Goal: Task Accomplishment & Management: Manage account settings

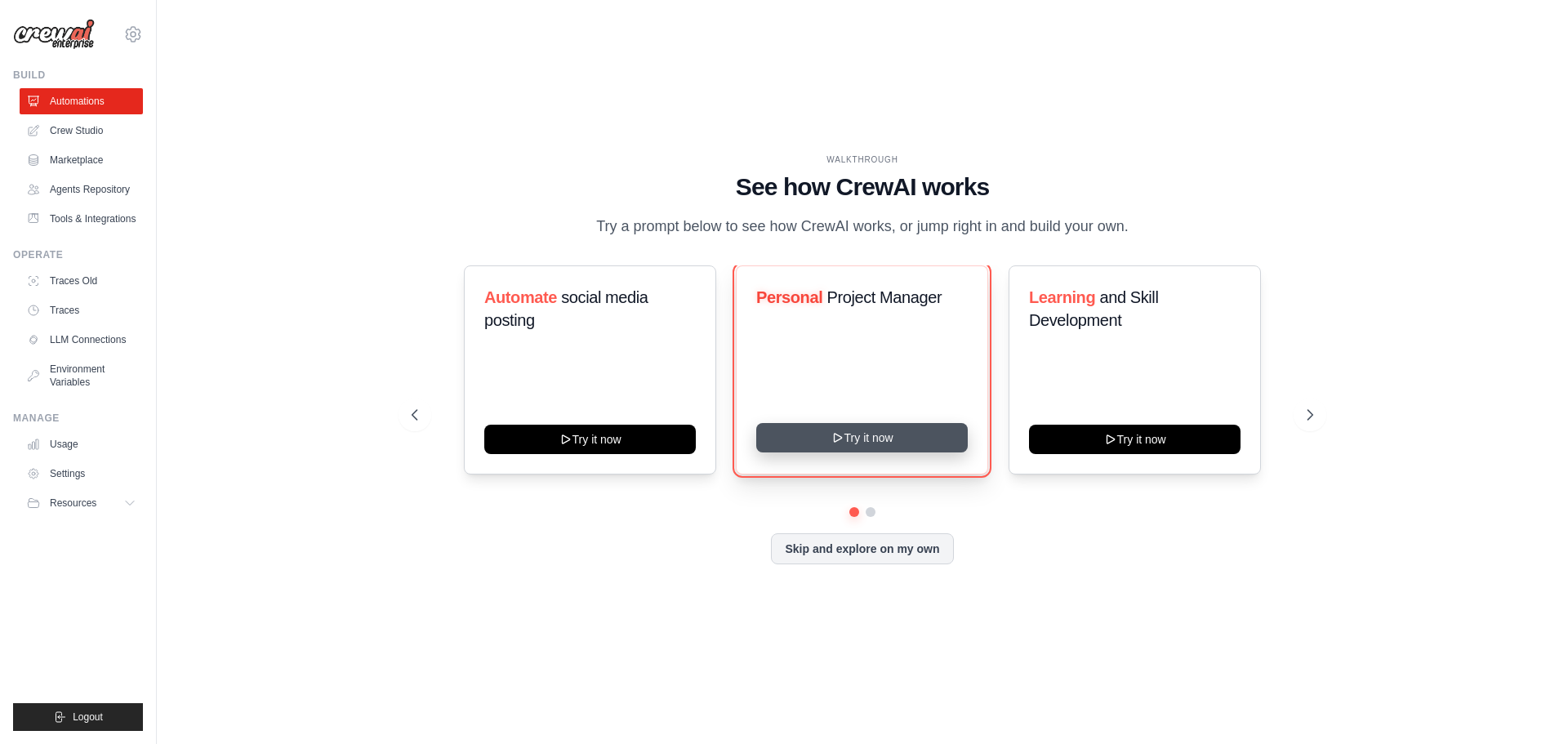
click at [866, 440] on button "Try it now" at bounding box center [861, 438] width 211 height 30
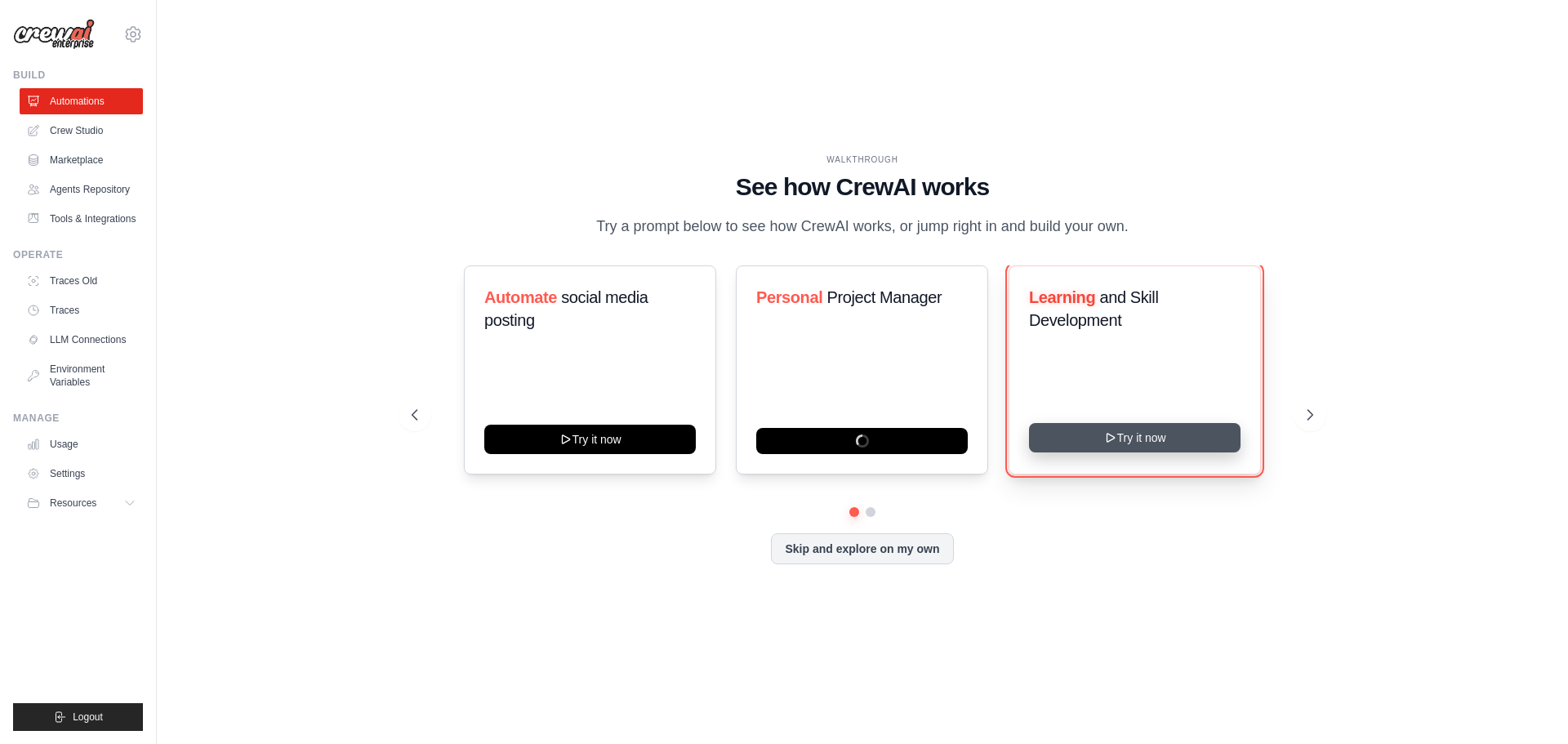
click at [1129, 443] on button "Try it now" at bounding box center [1134, 438] width 211 height 30
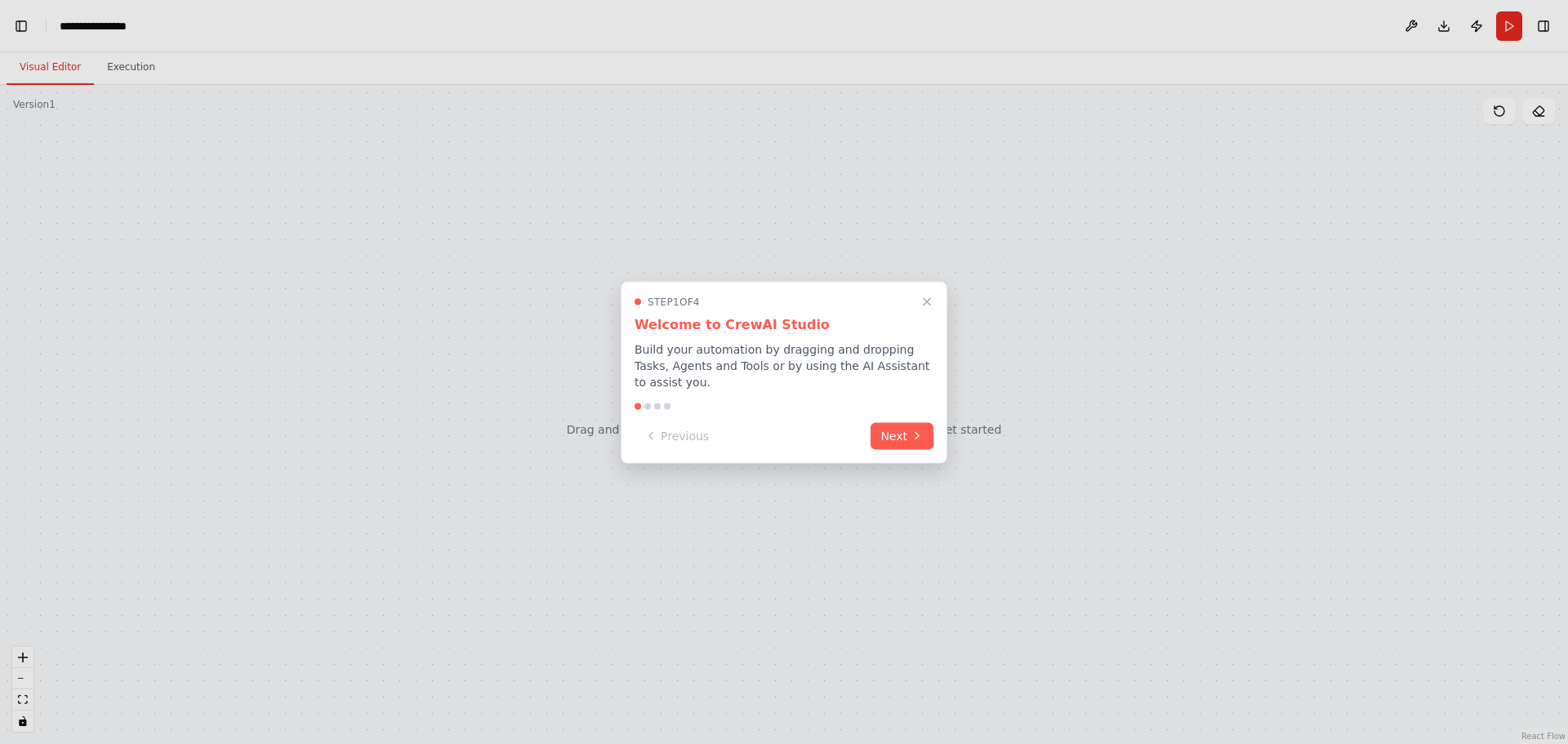
scroll to position [2285, 0]
click at [906, 431] on button "Next" at bounding box center [902, 434] width 63 height 27
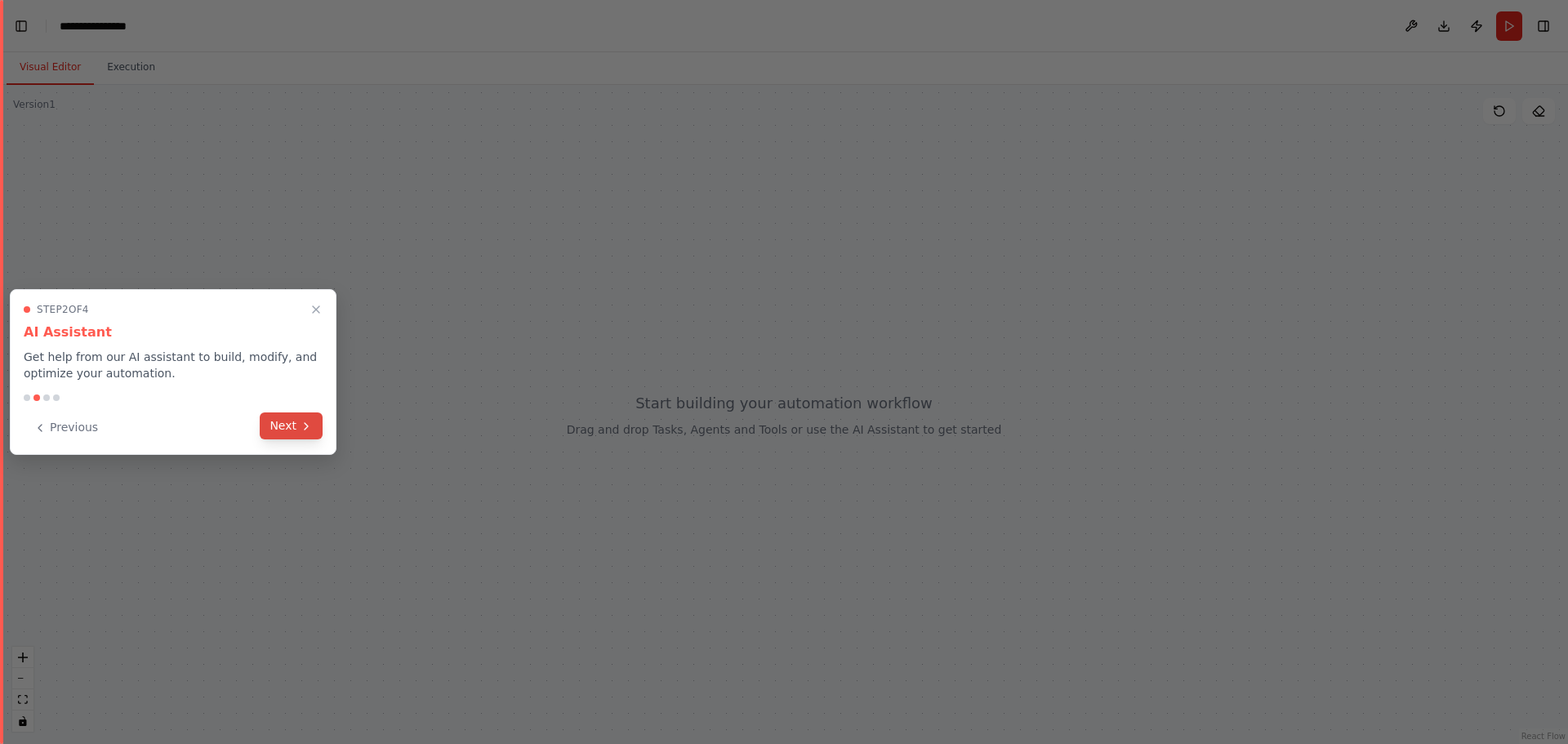
scroll to position [5196, 0]
click at [284, 424] on button "Next" at bounding box center [291, 426] width 63 height 27
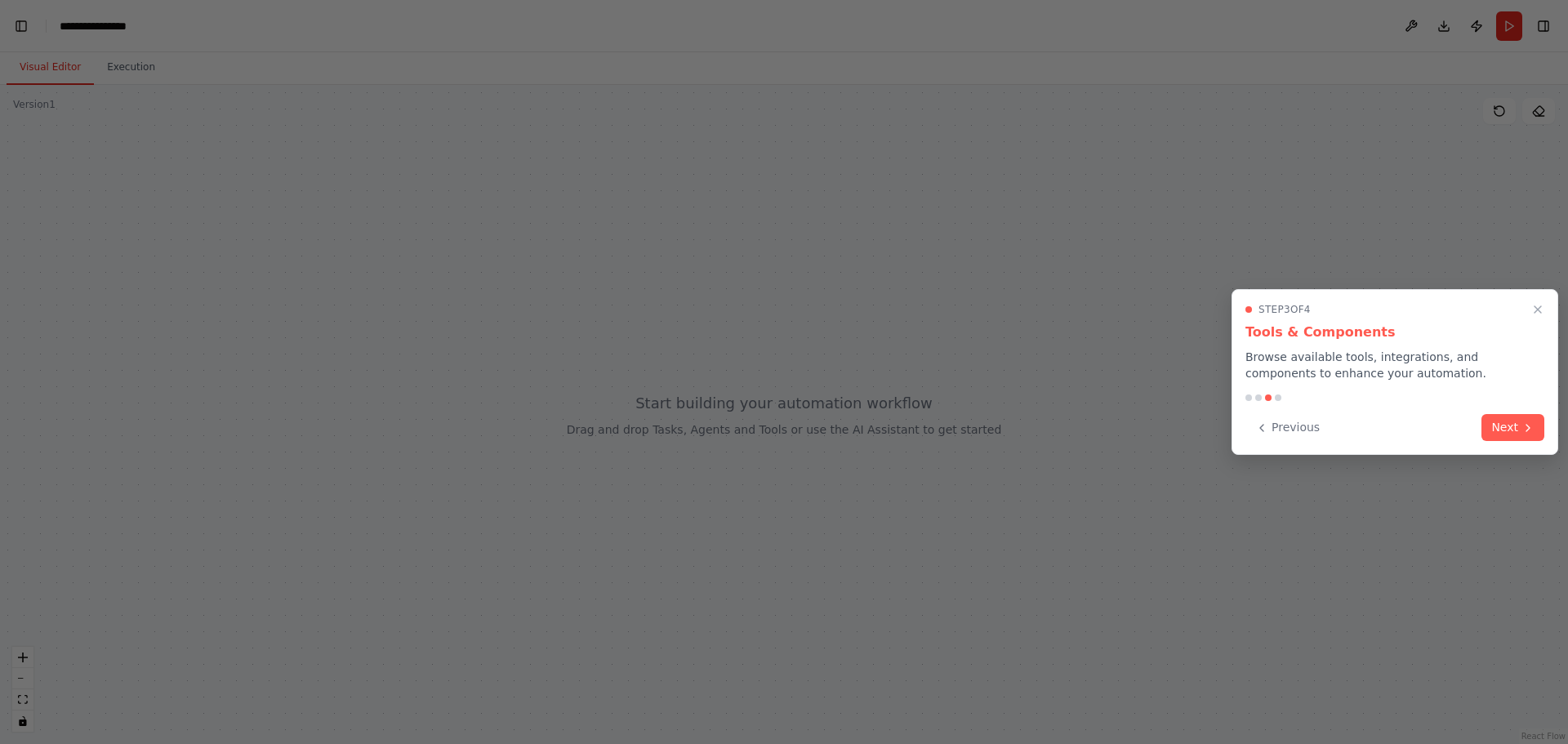
scroll to position [5254, 0]
click at [1508, 423] on button "Next" at bounding box center [1512, 426] width 63 height 27
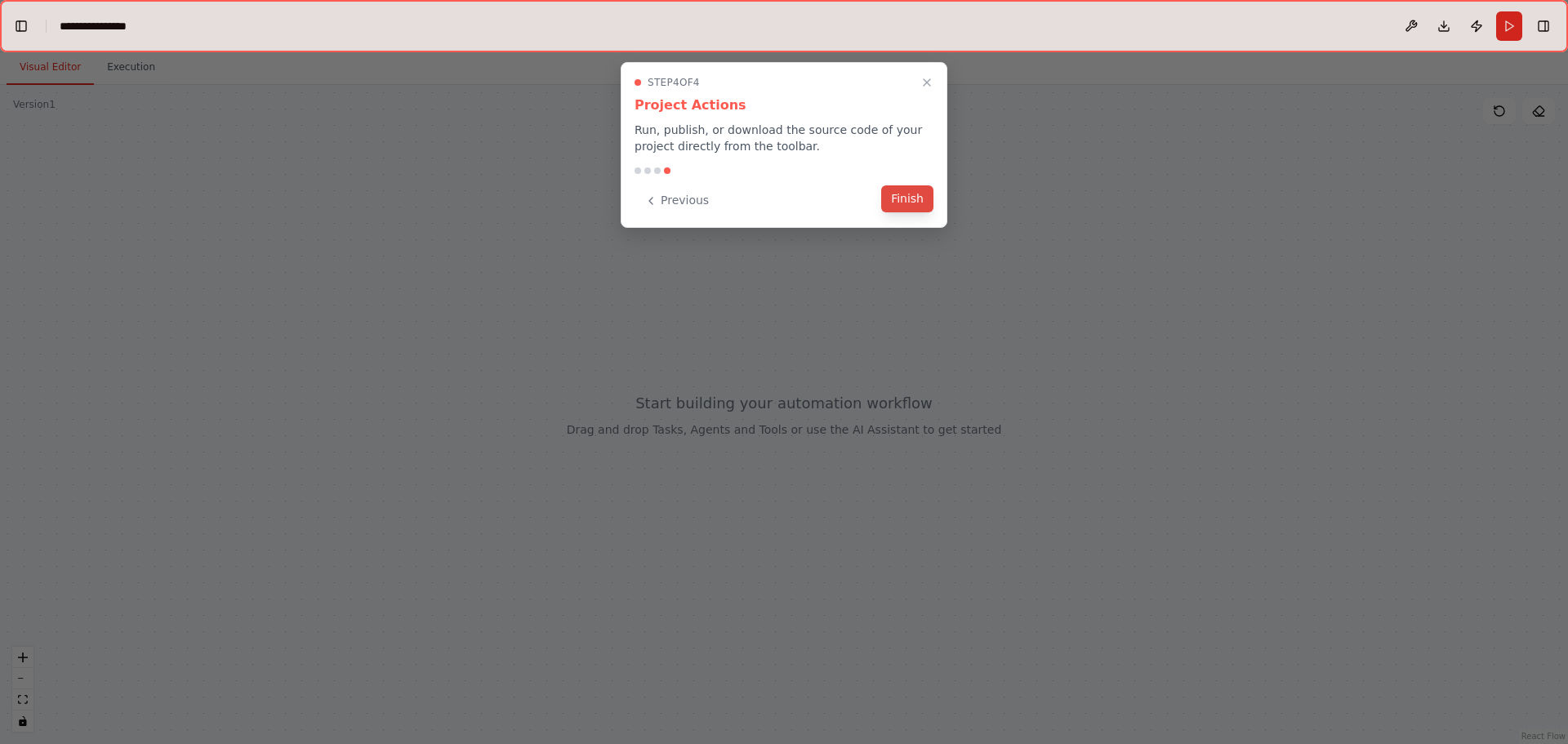
click at [908, 198] on button "Finish" at bounding box center [907, 198] width 52 height 27
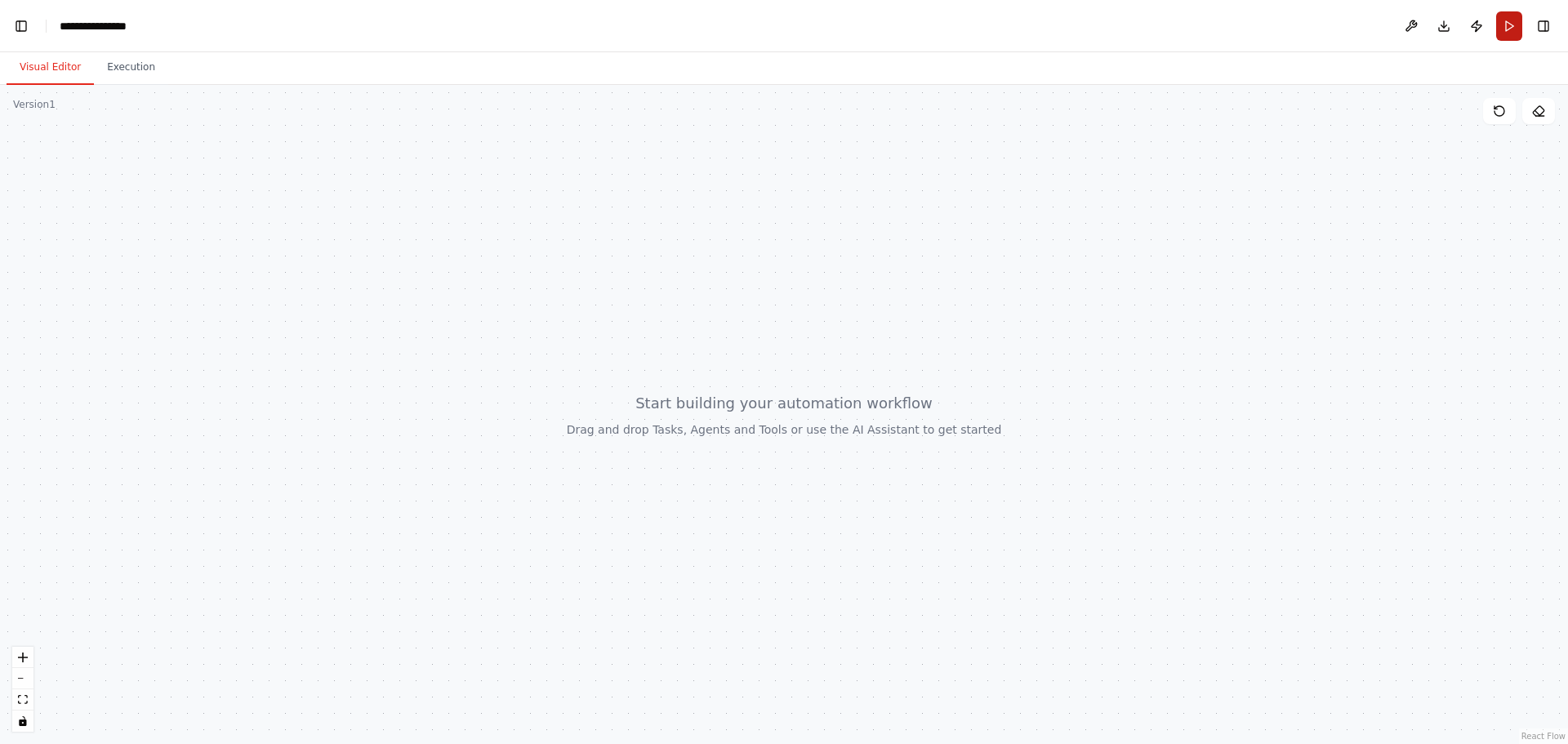
scroll to position [7163, 0]
click at [17, 28] on button "Toggle Left Sidebar" at bounding box center [21, 26] width 23 height 23
click at [23, 24] on button "Toggle Left Sidebar" at bounding box center [21, 26] width 23 height 23
click at [21, 22] on button "Toggle Left Sidebar" at bounding box center [21, 26] width 23 height 23
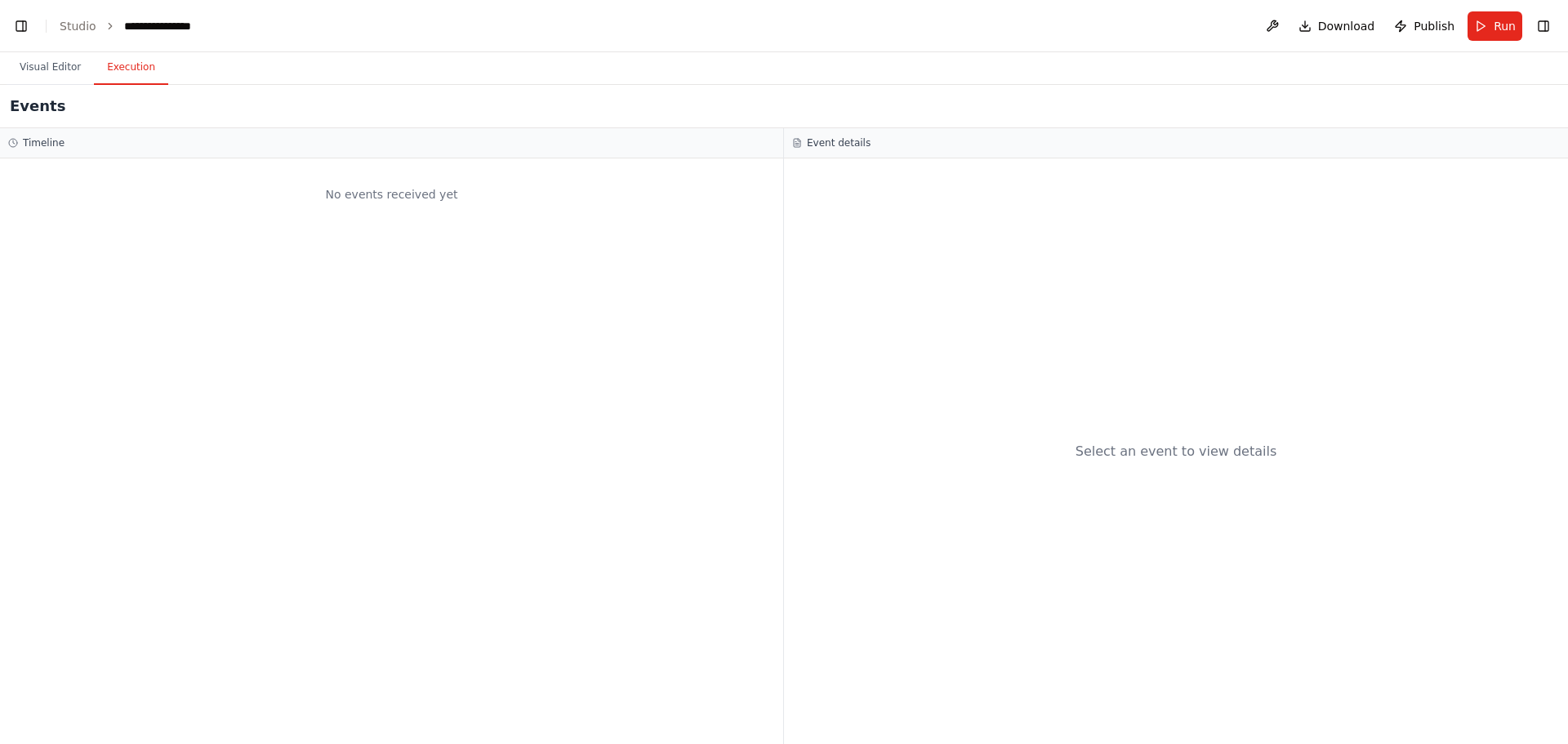
click at [118, 68] on button "Execution" at bounding box center [131, 67] width 75 height 34
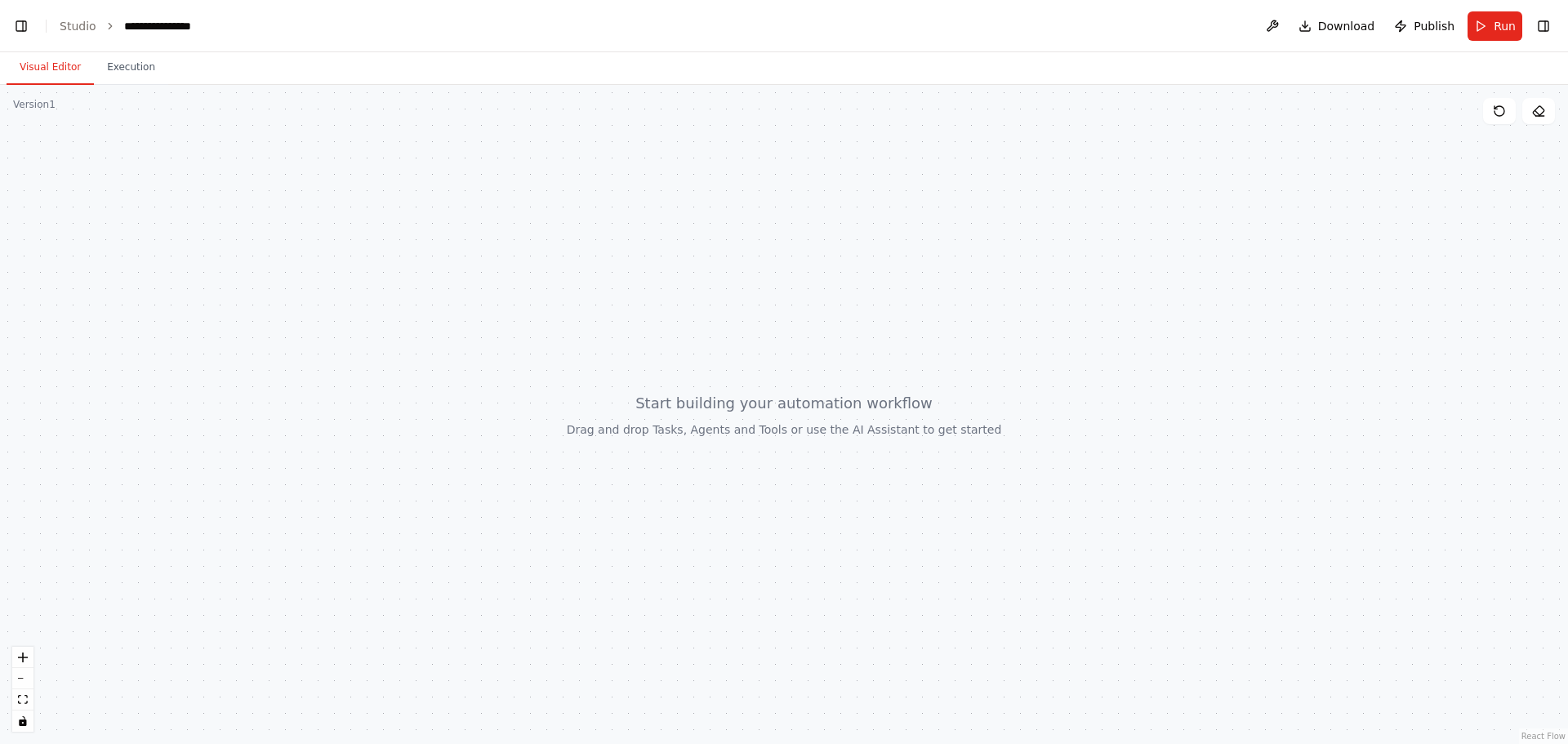
click at [61, 62] on button "Visual Editor" at bounding box center [50, 67] width 88 height 34
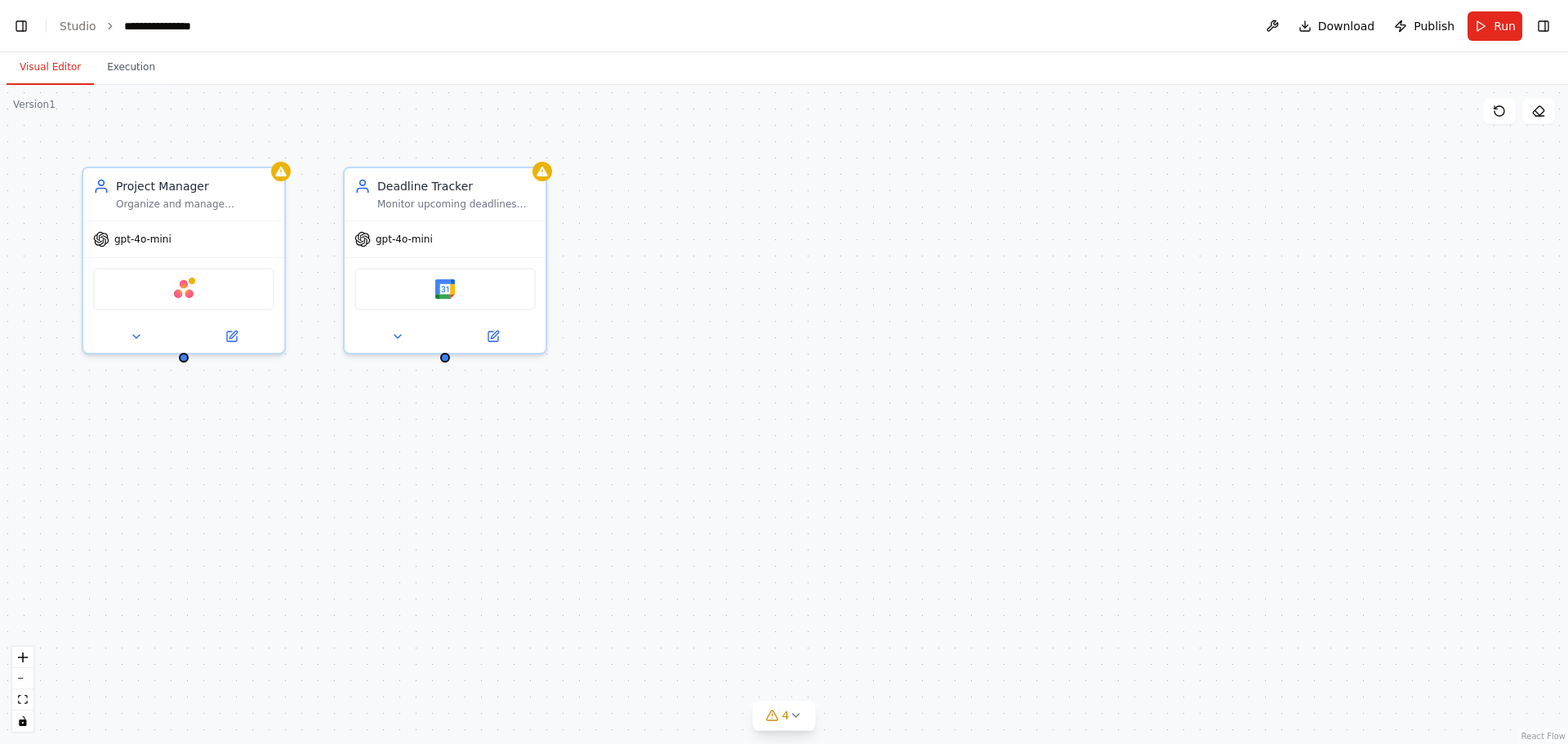
scroll to position [9910, 0]
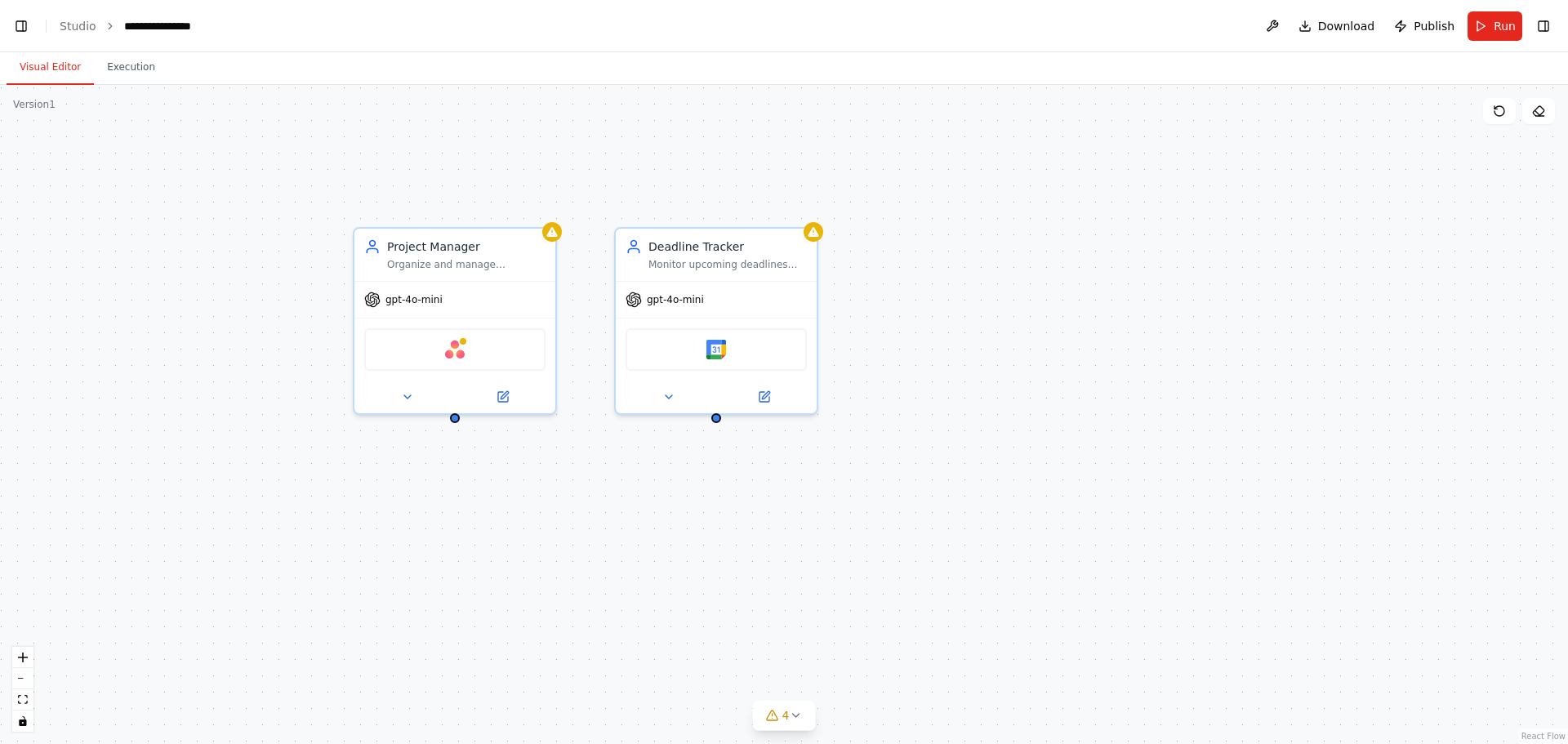
drag, startPoint x: 183, startPoint y: 369, endPoint x: 429, endPoint y: 423, distance: 251.9
click at [429, 423] on div "Project Manager Organize and manage {user_name}'s personal projects by creating…" at bounding box center [784, 415] width 1568 height 660
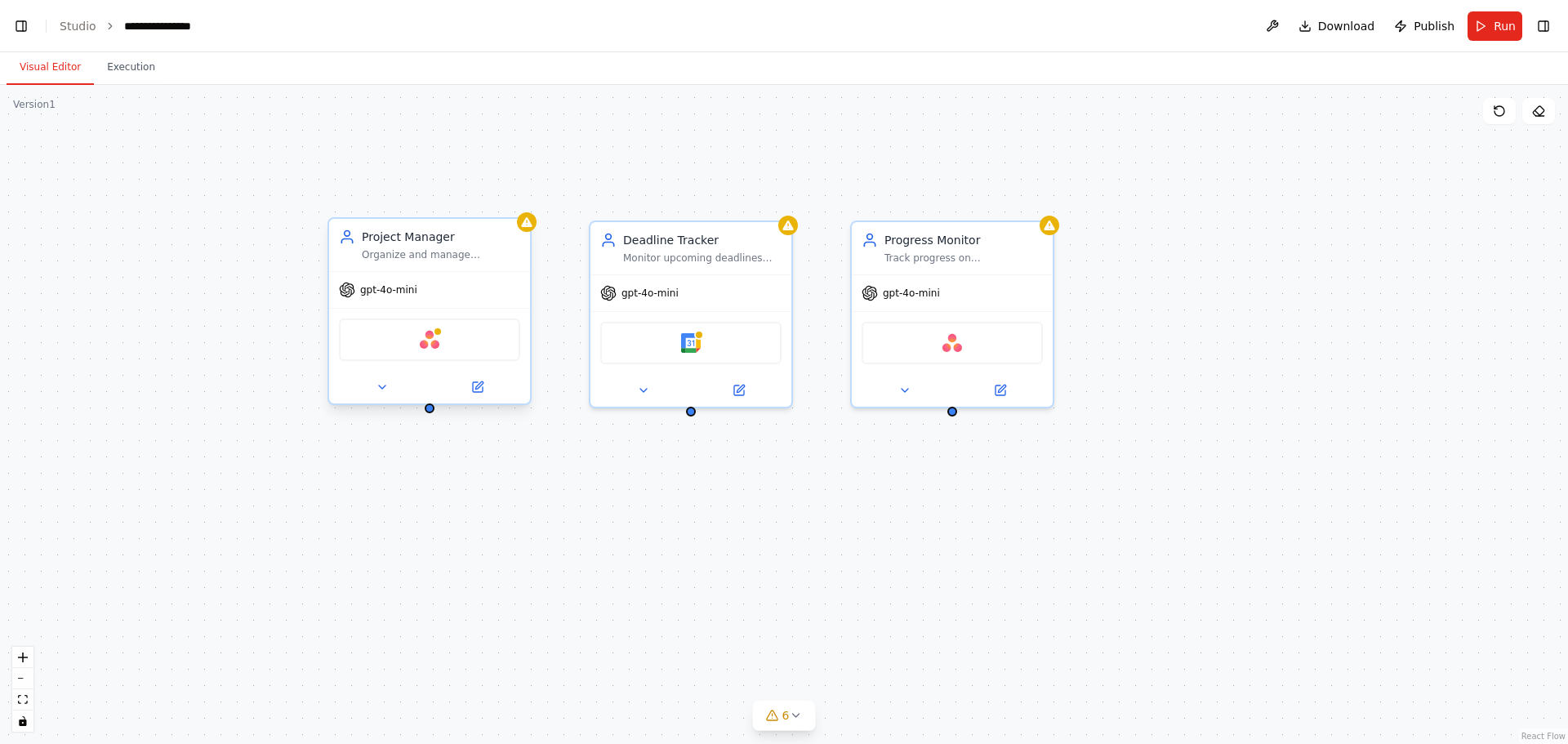
scroll to position [10107, 0]
click at [797, 715] on icon at bounding box center [795, 715] width 13 height 13
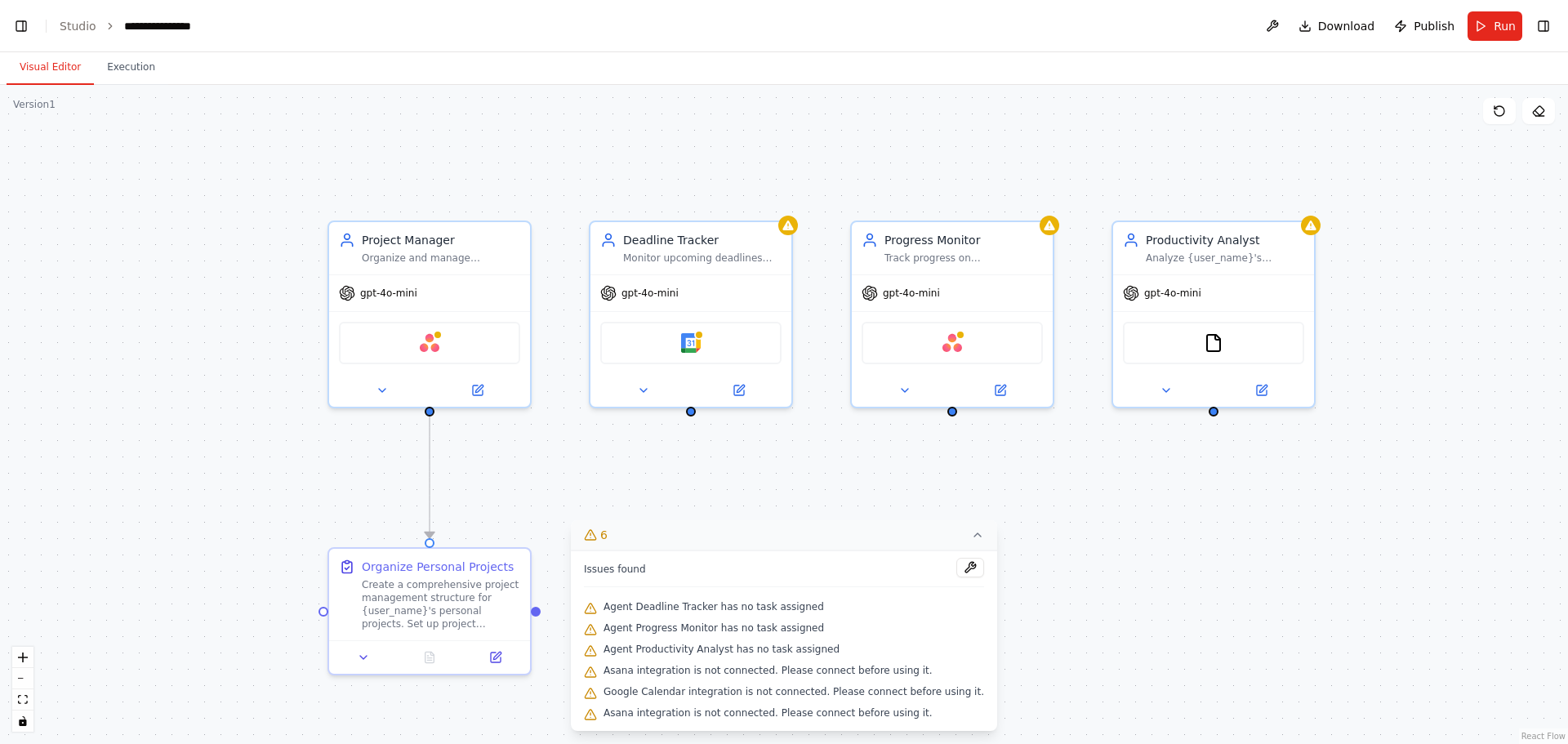
scroll to position [11273, 0]
click at [1129, 496] on div ".deletable-edge-delete-btn { width: 20px; height: 20px; border: 0px solid #ffff…" at bounding box center [784, 415] width 1568 height 660
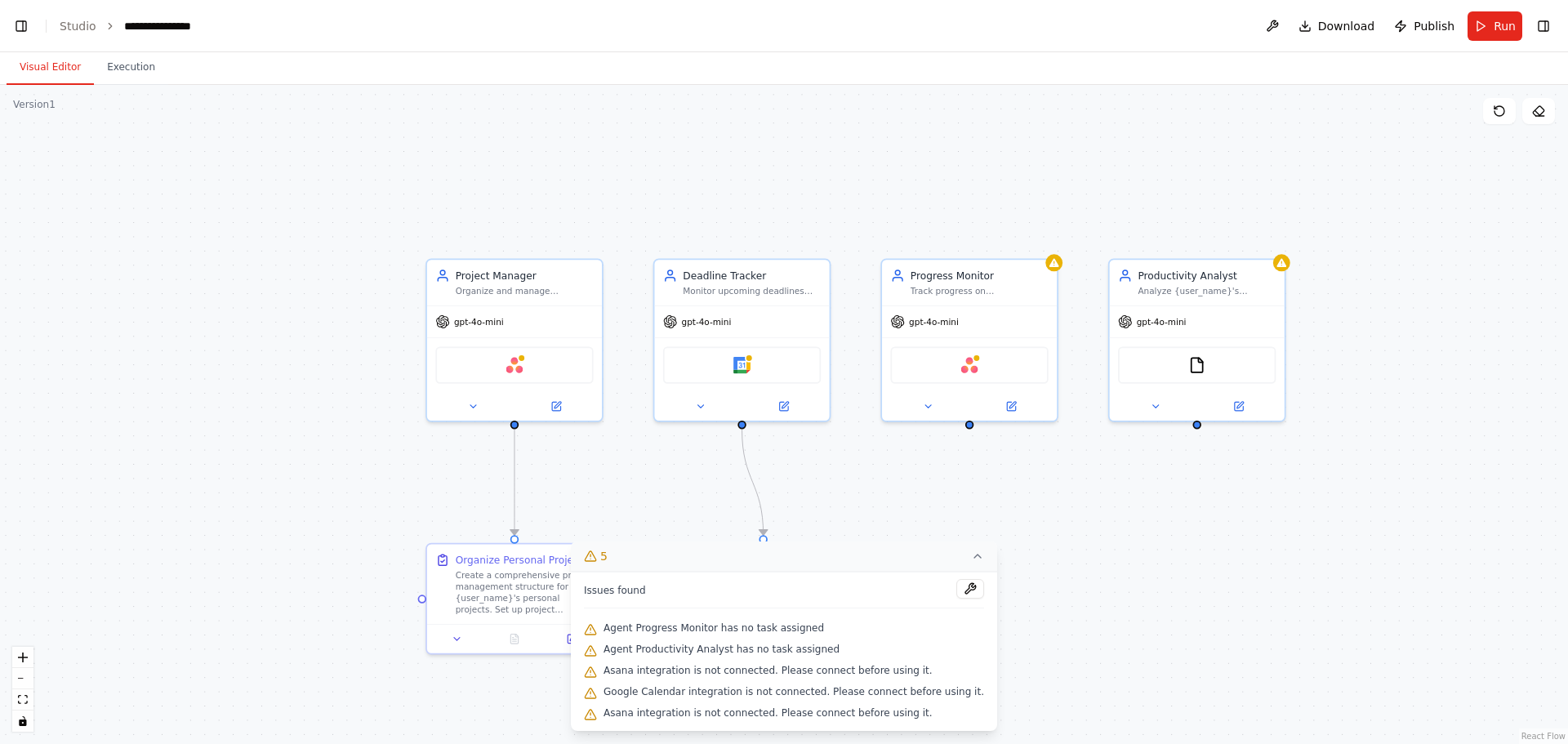
click at [971, 556] on icon at bounding box center [977, 556] width 13 height 13
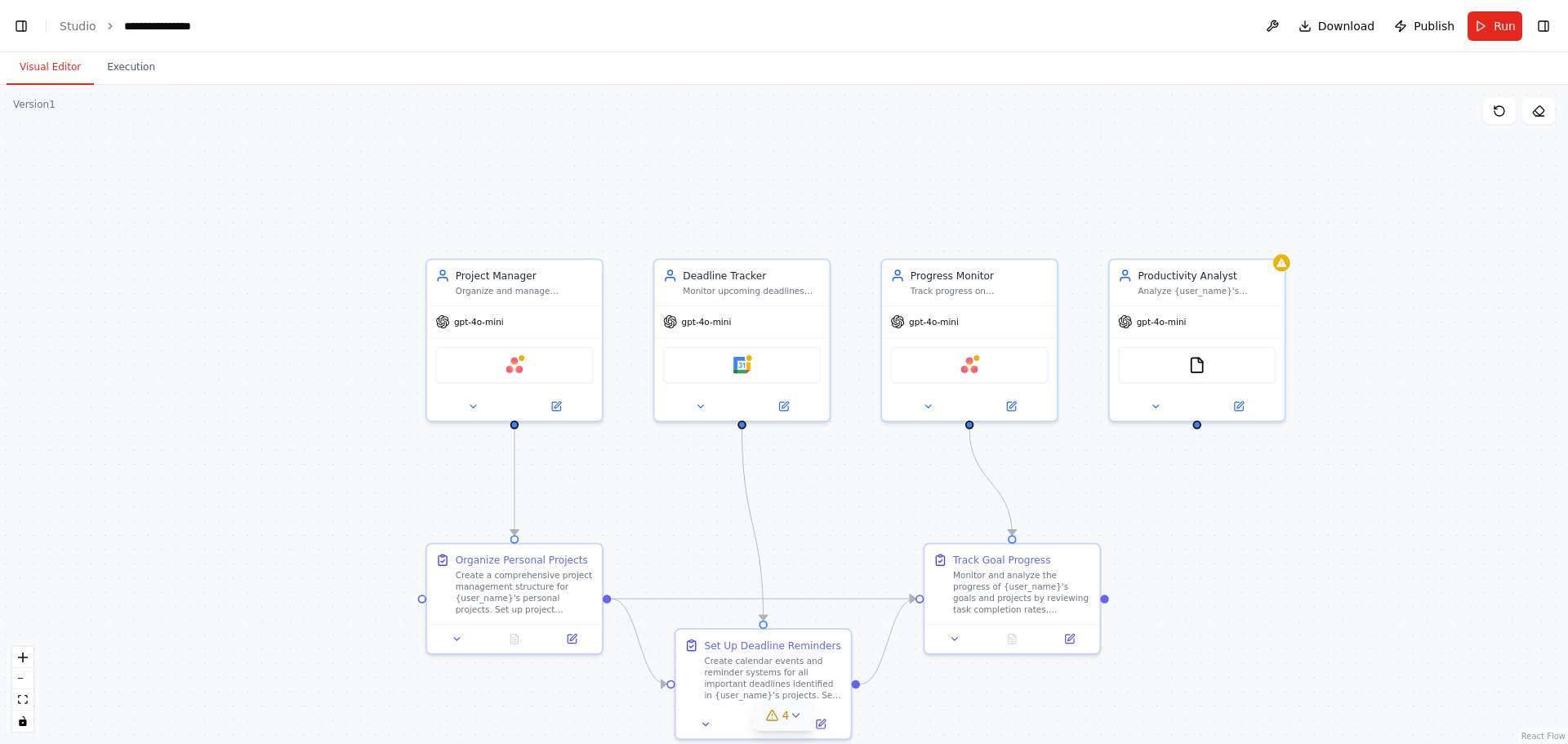
scroll to position [11345, 0]
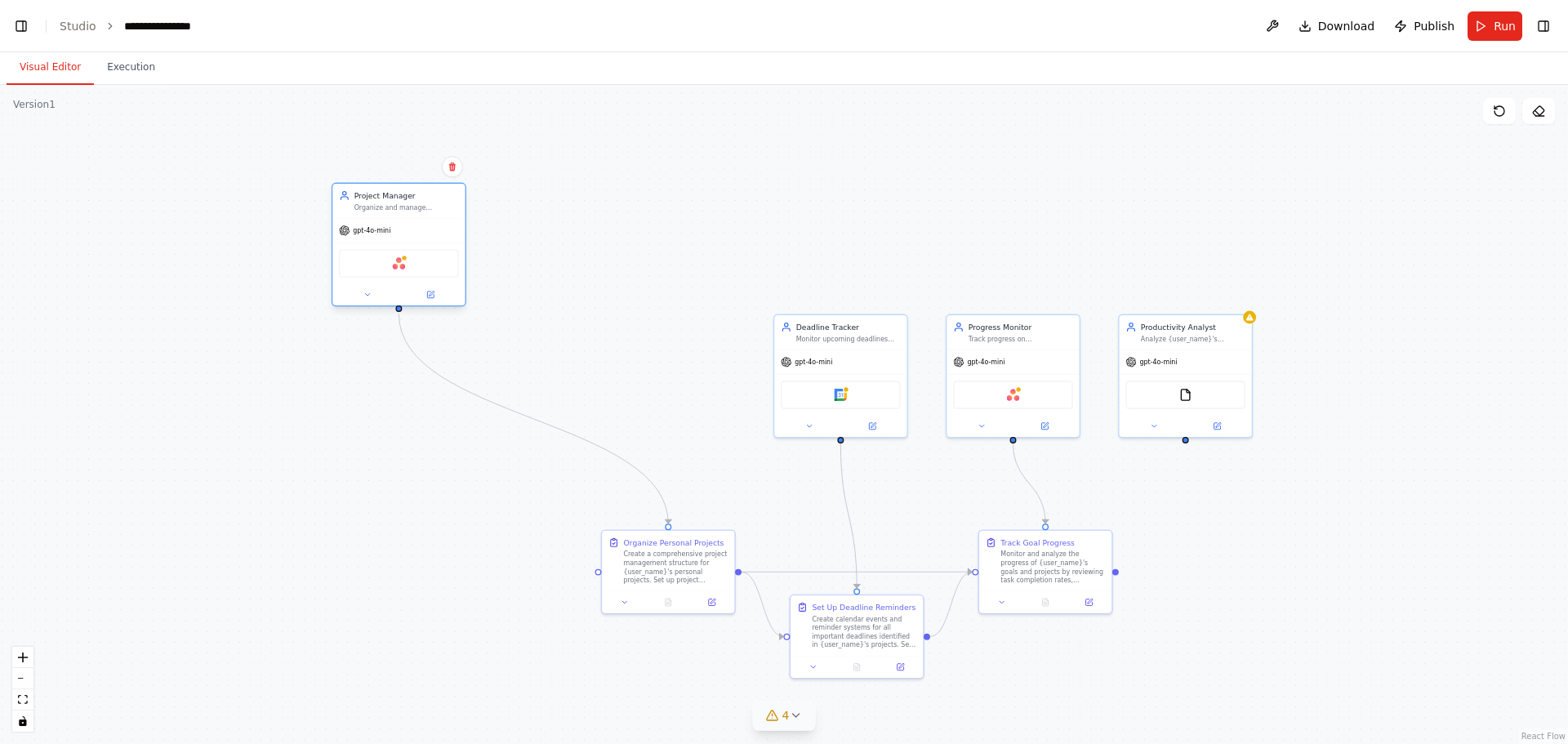
drag, startPoint x: 676, startPoint y: 337, endPoint x: 401, endPoint y: 214, distance: 301.3
click at [402, 209] on div "Organize and manage {user_name}'s personal projects by creating structured proj…" at bounding box center [407, 208] width 104 height 9
drag, startPoint x: 663, startPoint y: 561, endPoint x: 404, endPoint y: 431, distance: 289.8
click at [404, 431] on div "Create a comprehensive project management structure for {user_name}'s personal …" at bounding box center [417, 435] width 104 height 34
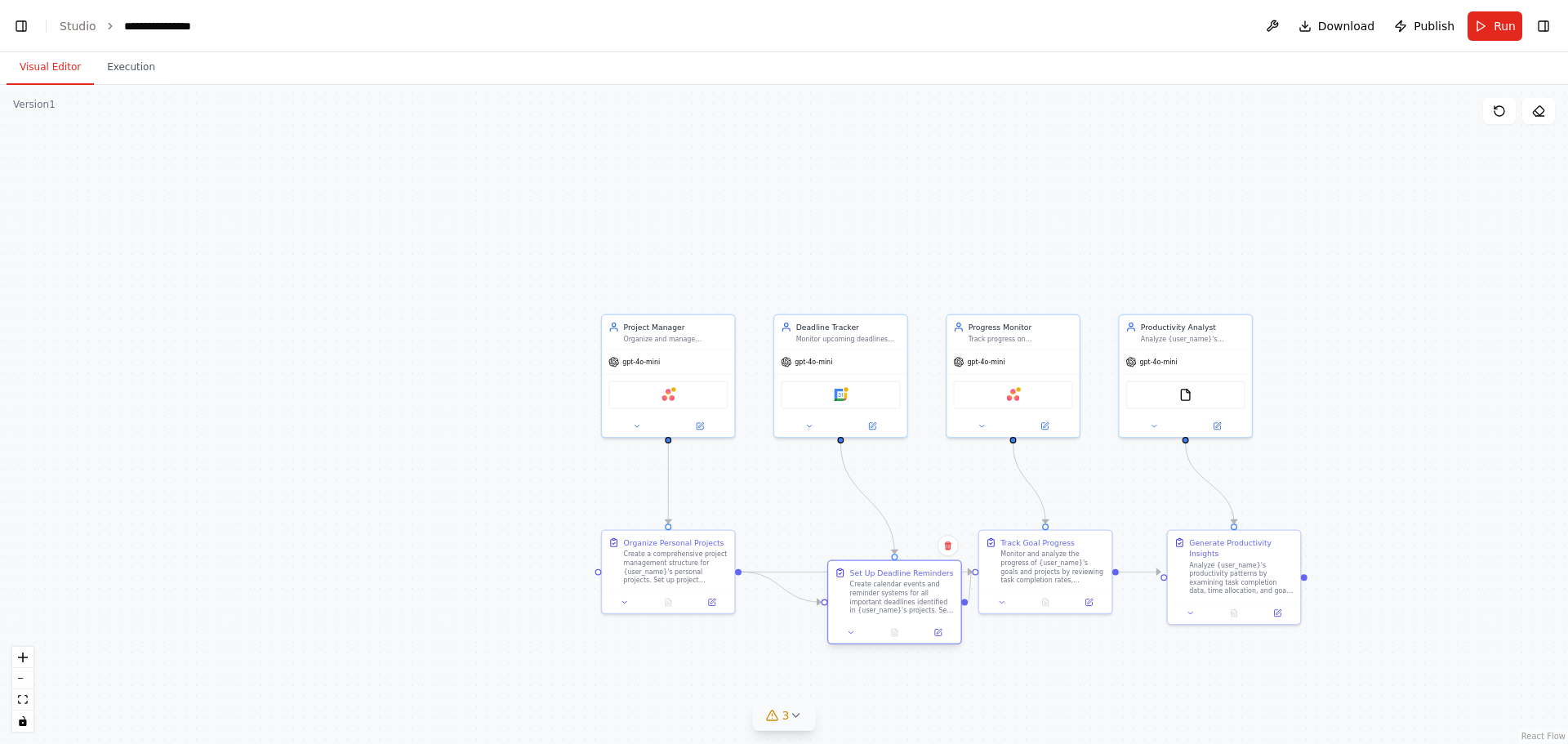
scroll to position [11416, 0]
drag, startPoint x: 846, startPoint y: 626, endPoint x: 849, endPoint y: 576, distance: 50.1
click at [849, 576] on div "Create calendar events and reminder systems for all important deadlines identif…" at bounding box center [870, 575] width 104 height 34
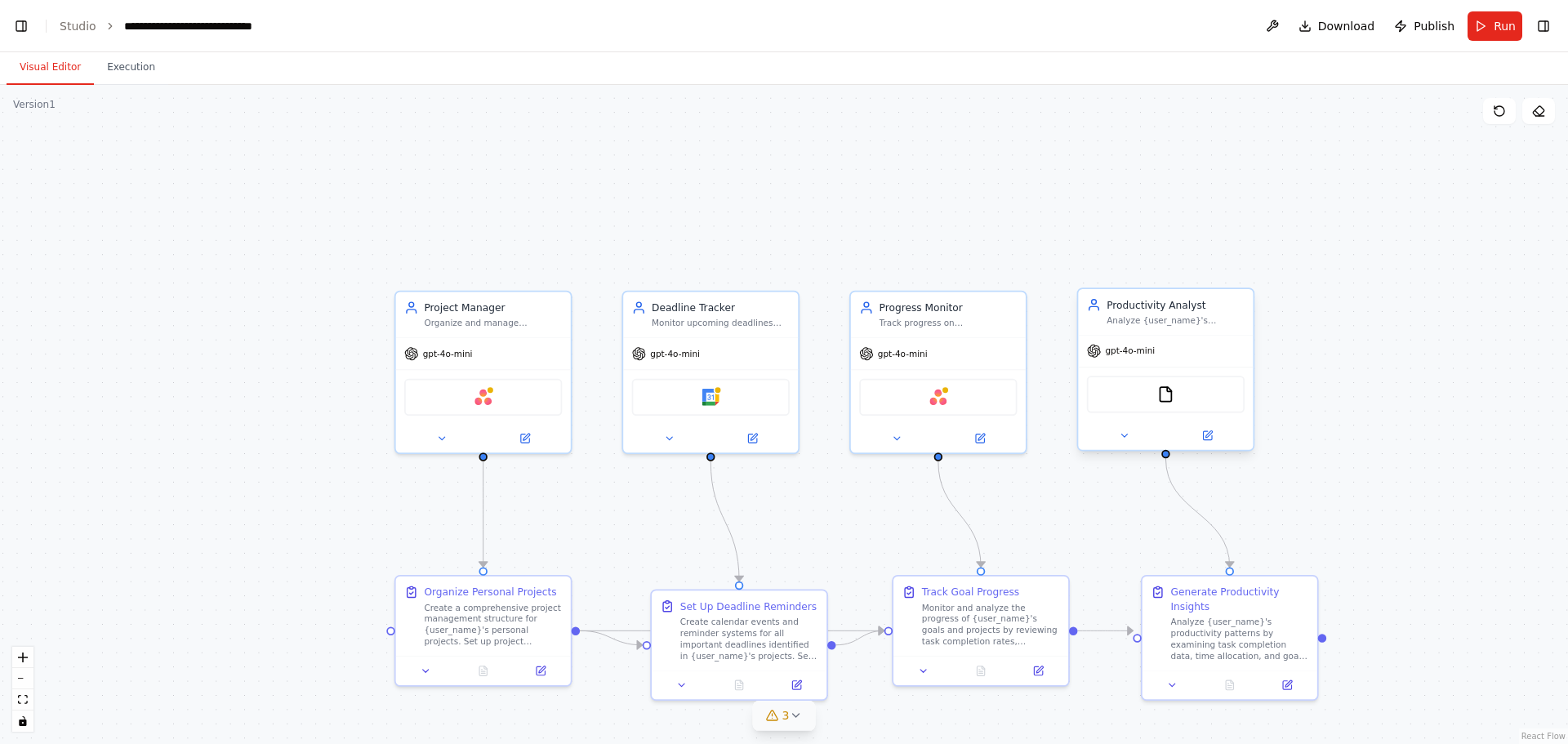
scroll to position [13446, 0]
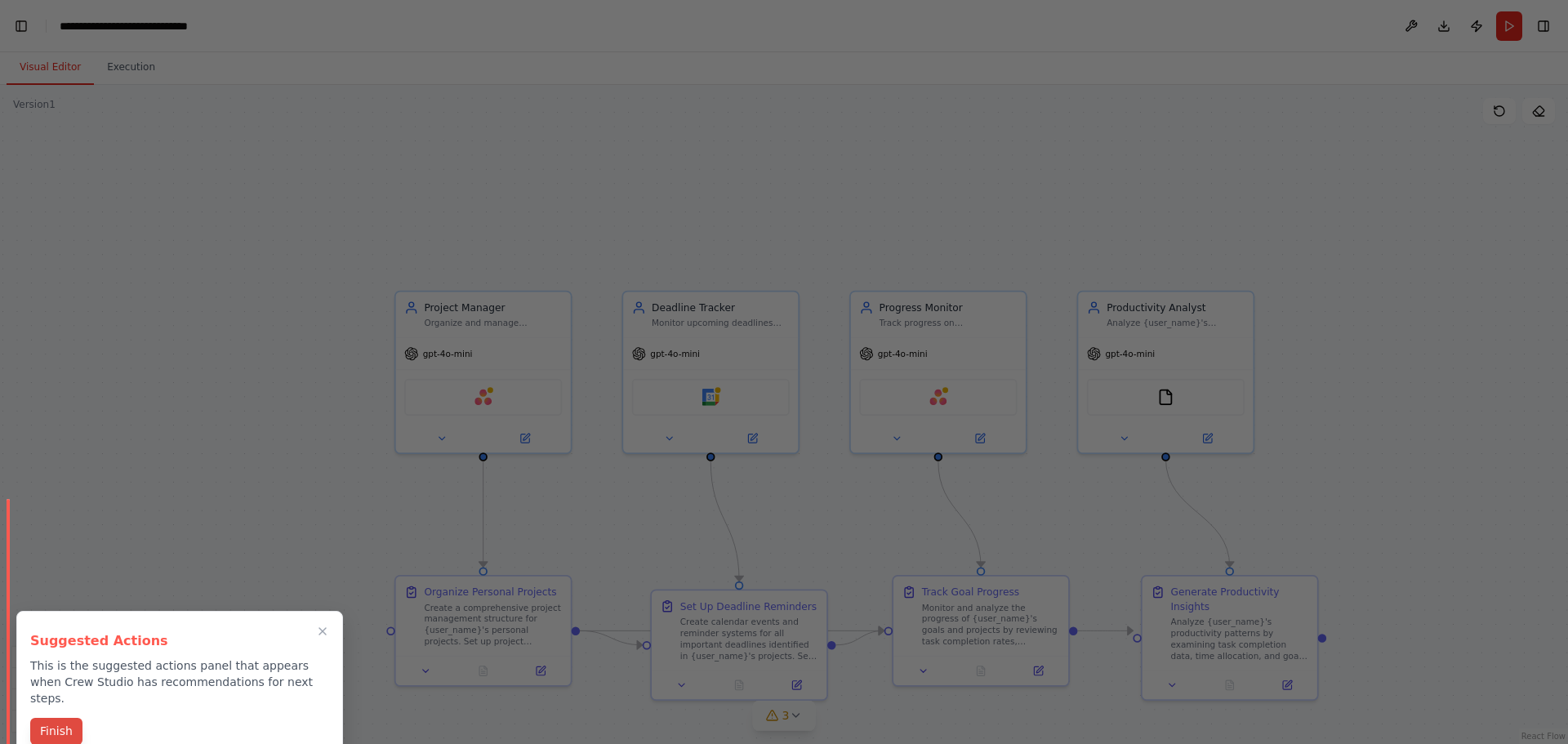
click at [53, 727] on button "Finish" at bounding box center [56, 731] width 52 height 27
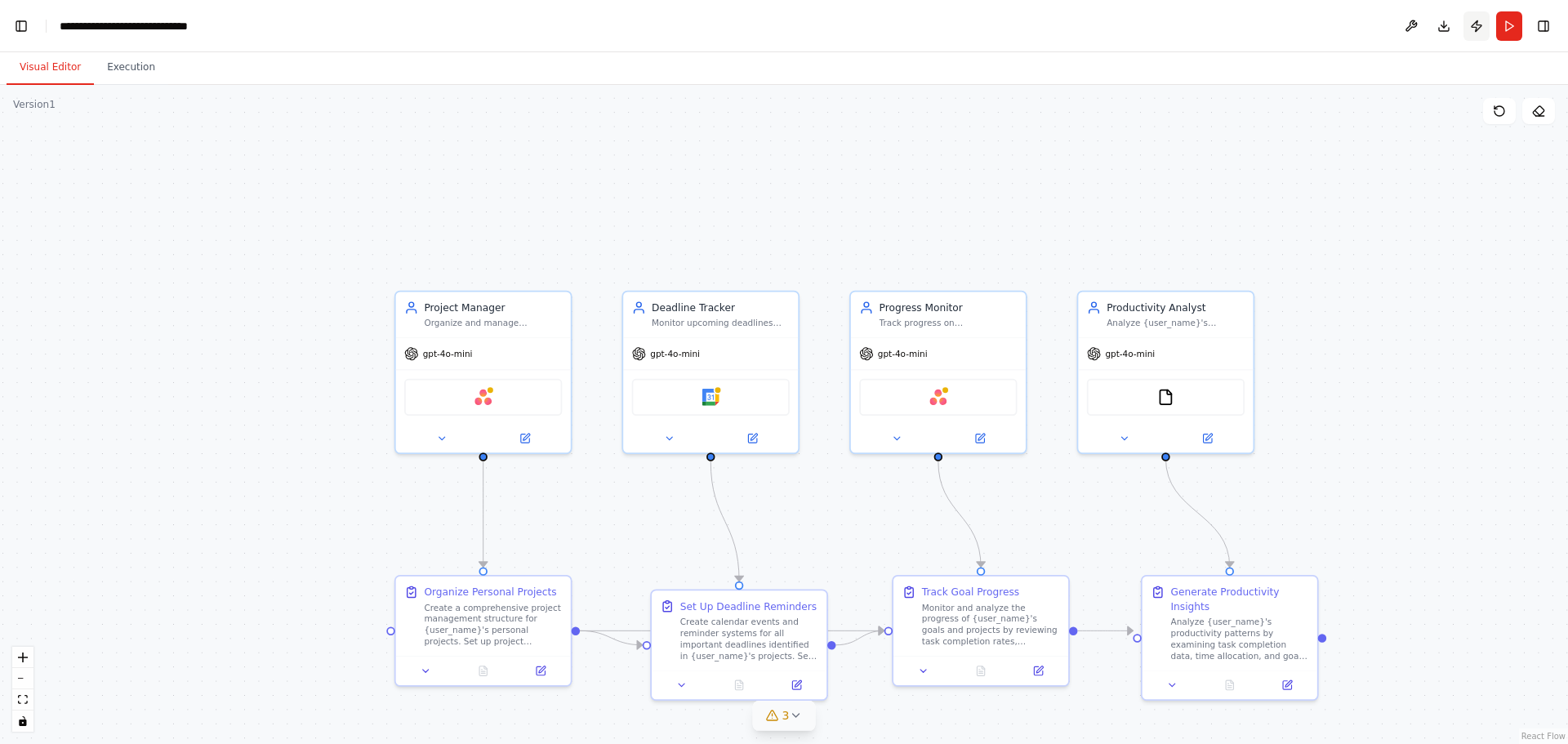
scroll to position [0, 21]
click at [1396, 21] on header "**********" at bounding box center [784, 26] width 1568 height 52
click at [1419, 25] on button at bounding box center [1411, 26] width 26 height 30
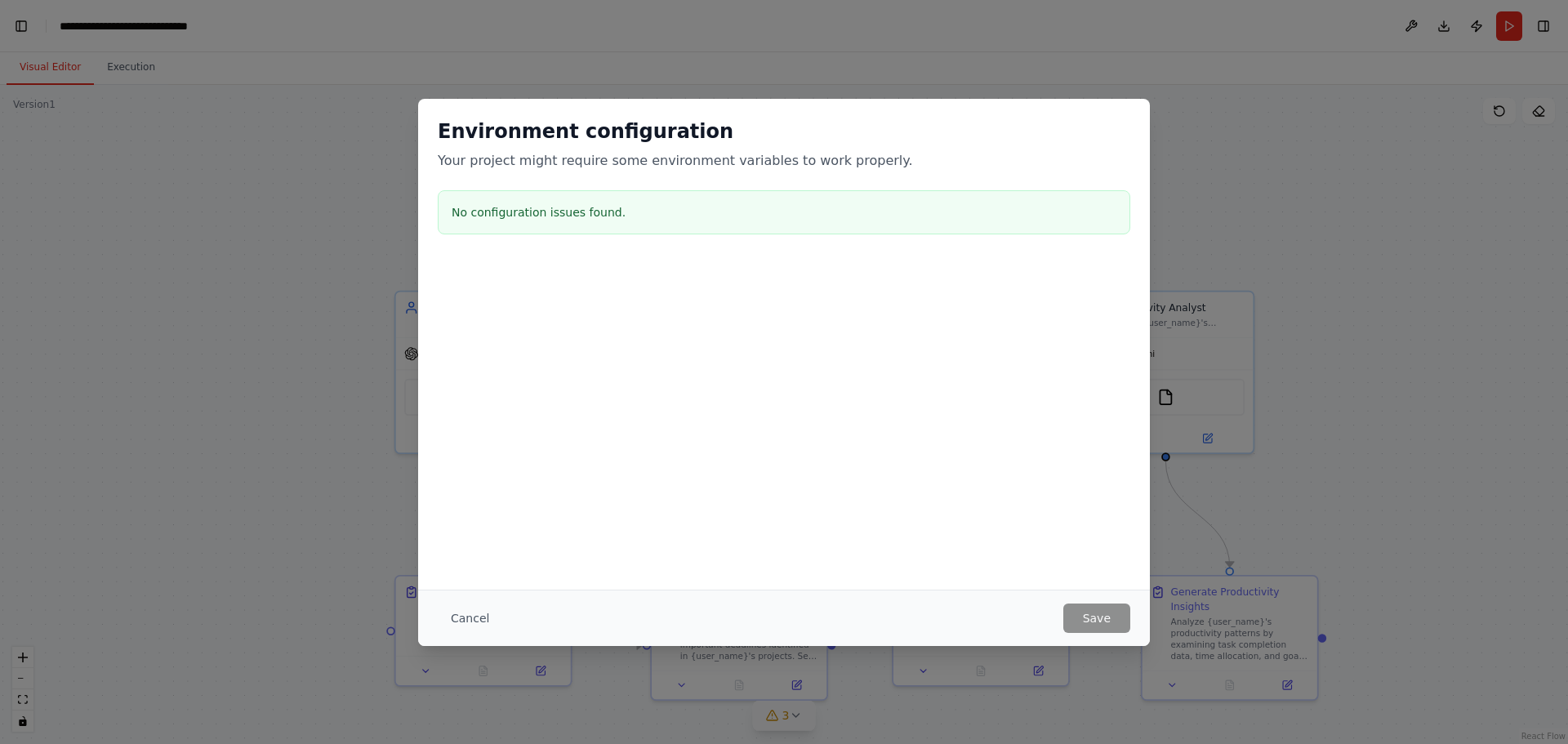
scroll to position [32399, 0]
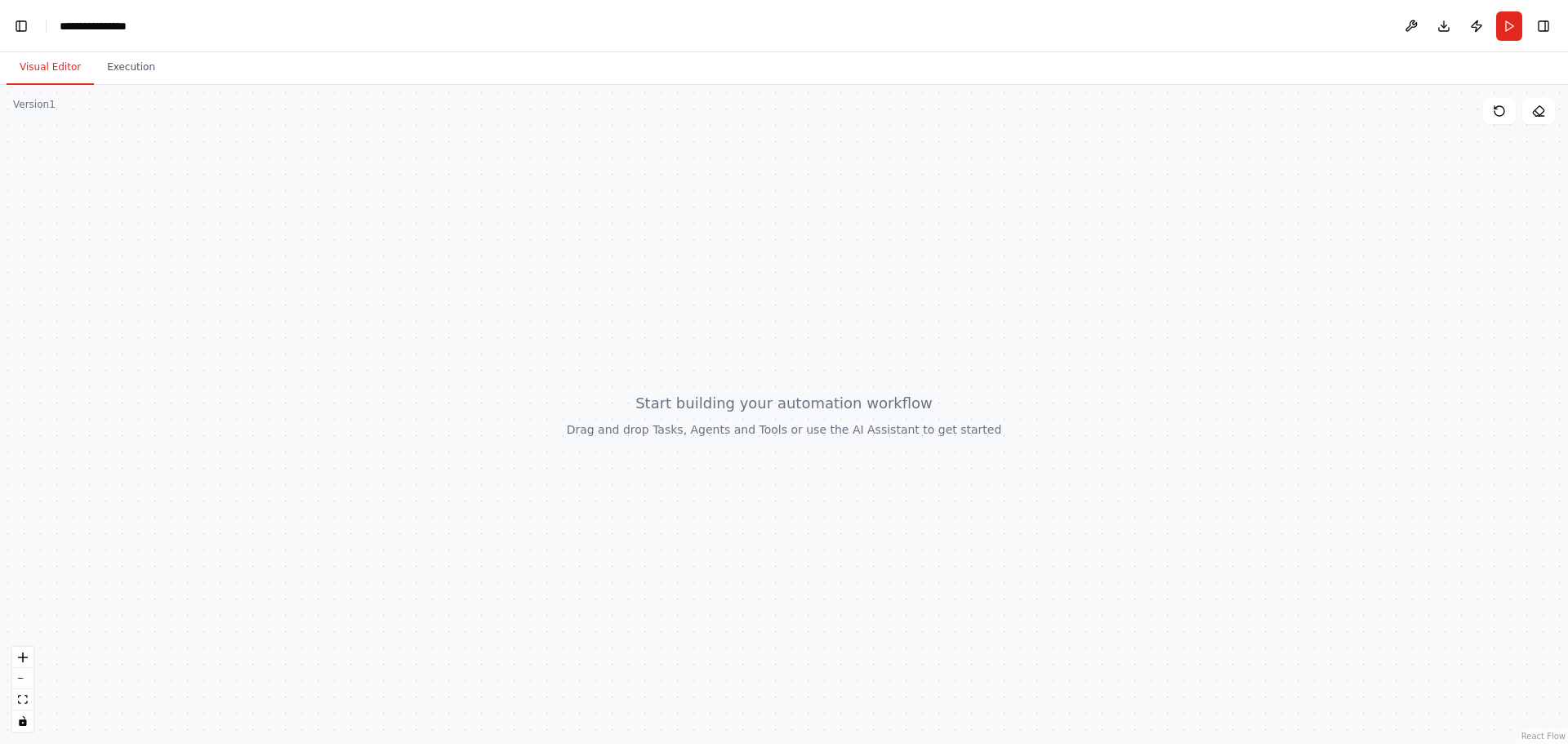
scroll to position [2153, 0]
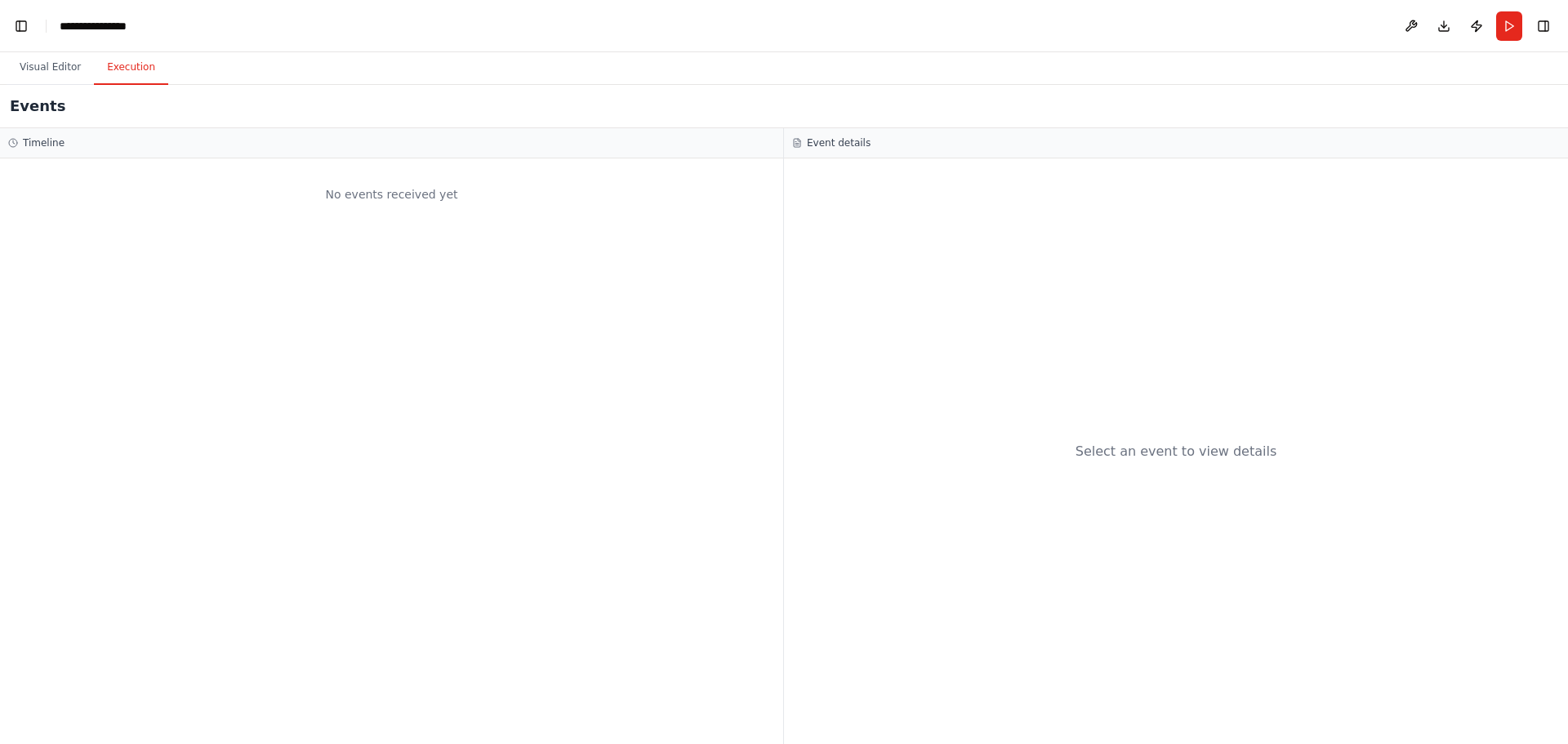
click at [122, 63] on button "Execution" at bounding box center [131, 67] width 75 height 34
click at [46, 70] on button "Visual Editor" at bounding box center [50, 67] width 88 height 34
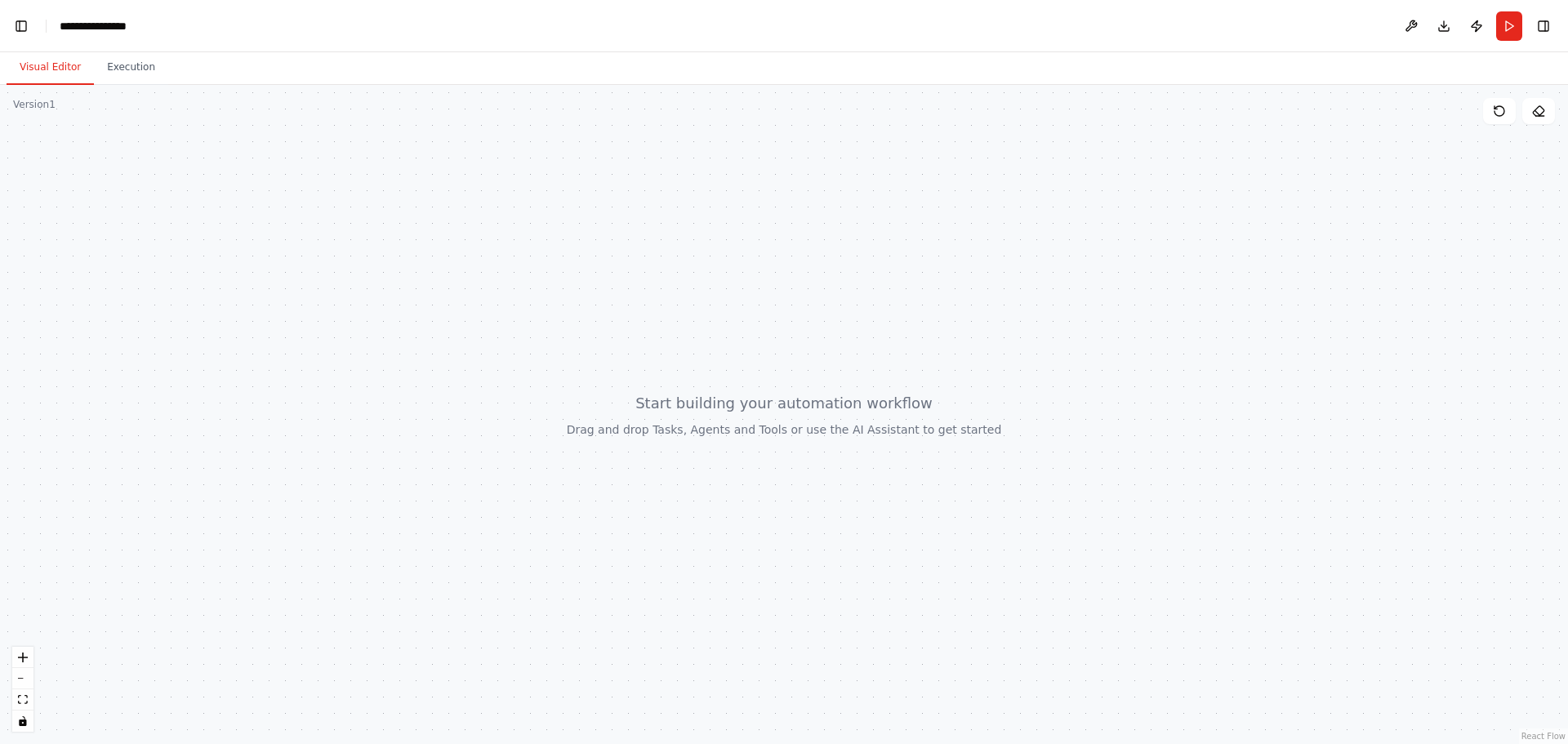
scroll to position [7091, 0]
click at [1409, 24] on button at bounding box center [1411, 26] width 26 height 30
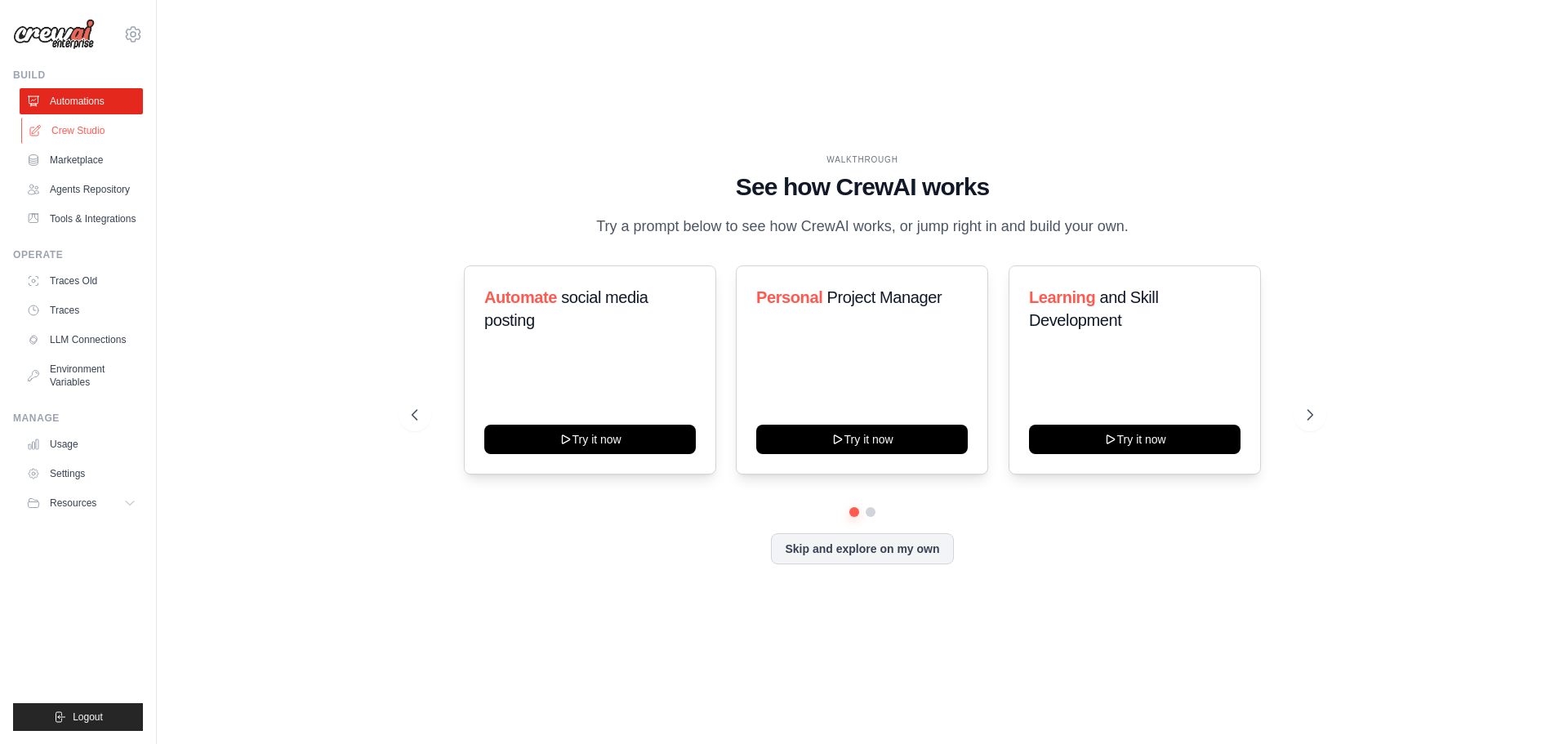
click at [94, 135] on link "Crew Studio" at bounding box center [83, 130] width 123 height 26
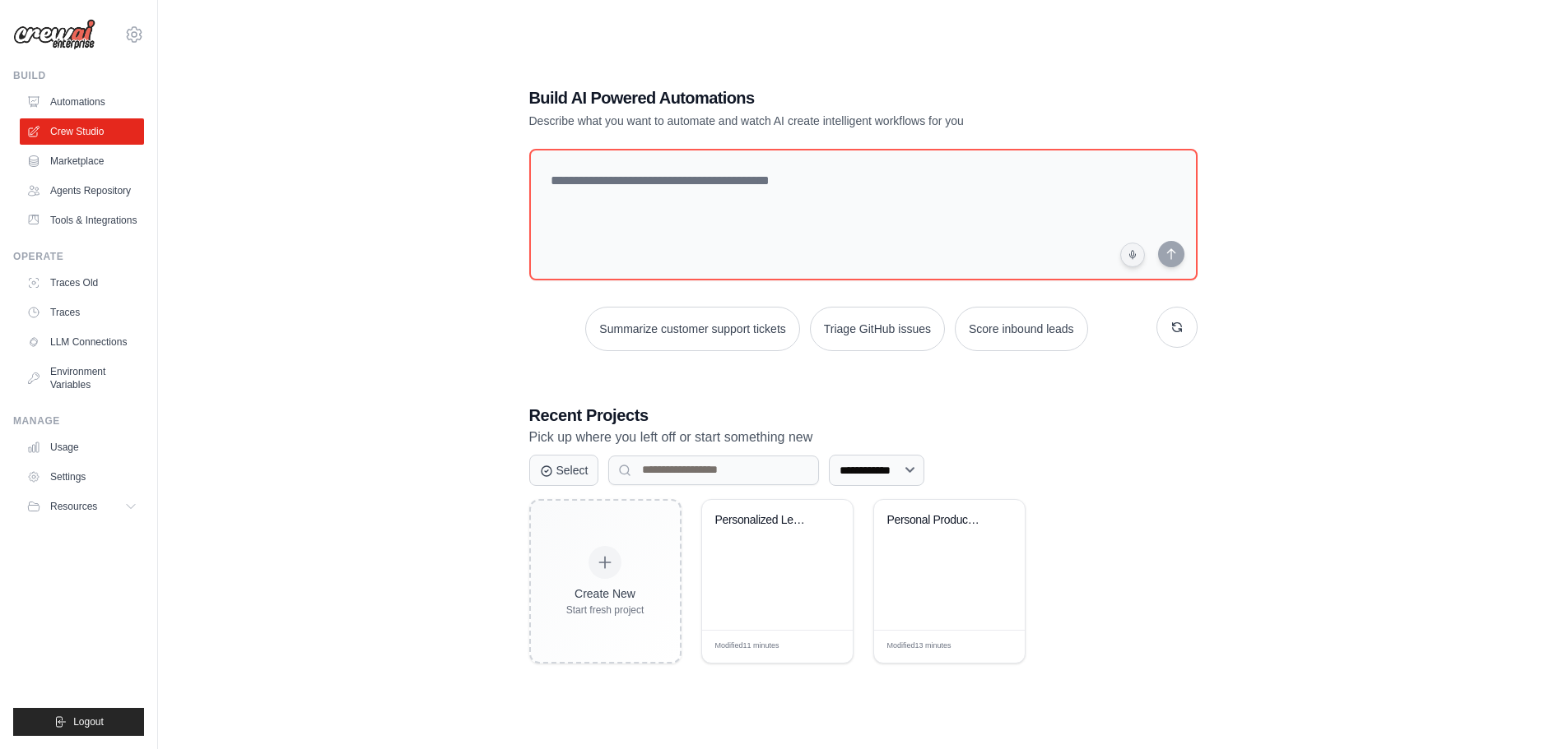
scroll to position [33, 0]
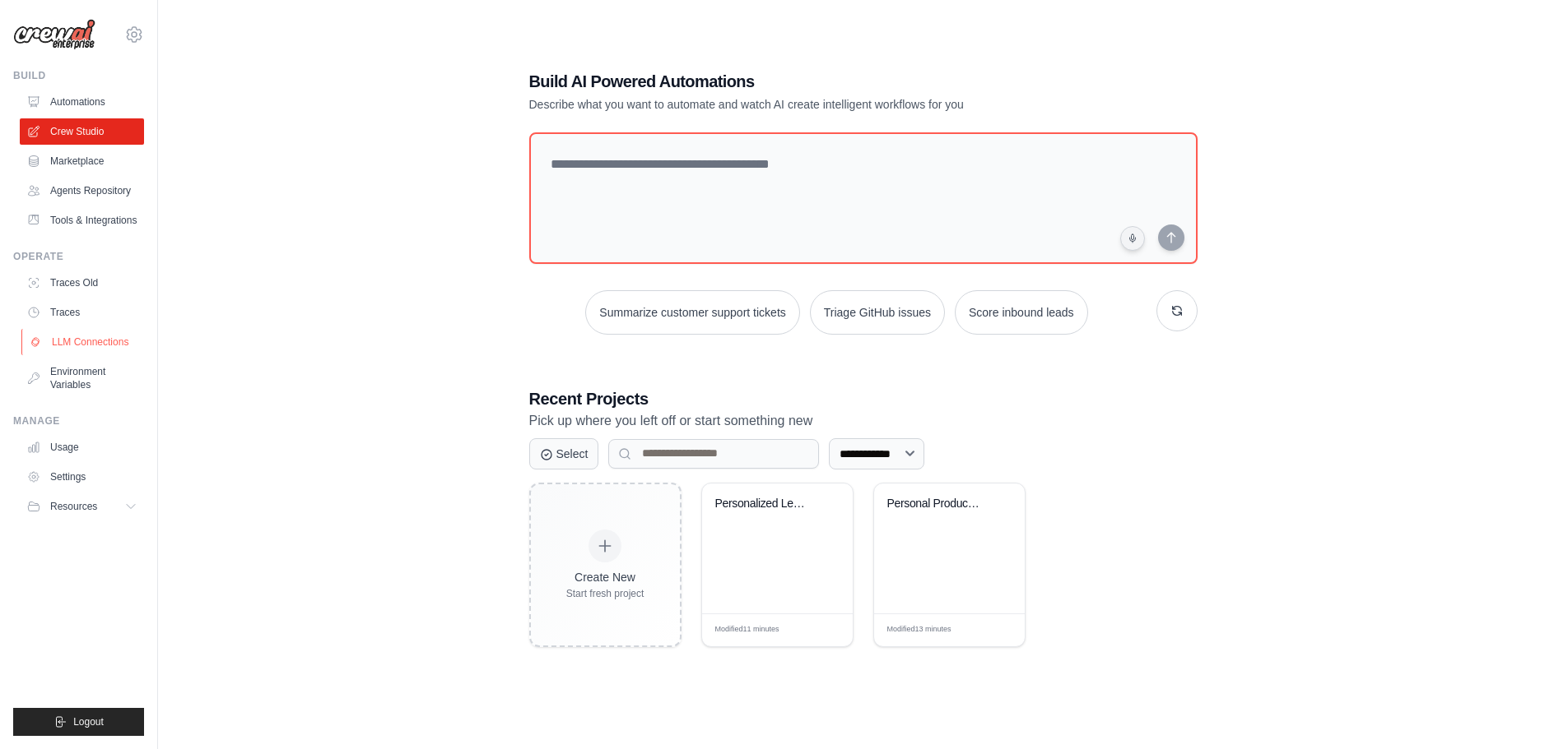
click at [69, 348] on link "LLM Connections" at bounding box center [83, 342] width 124 height 26
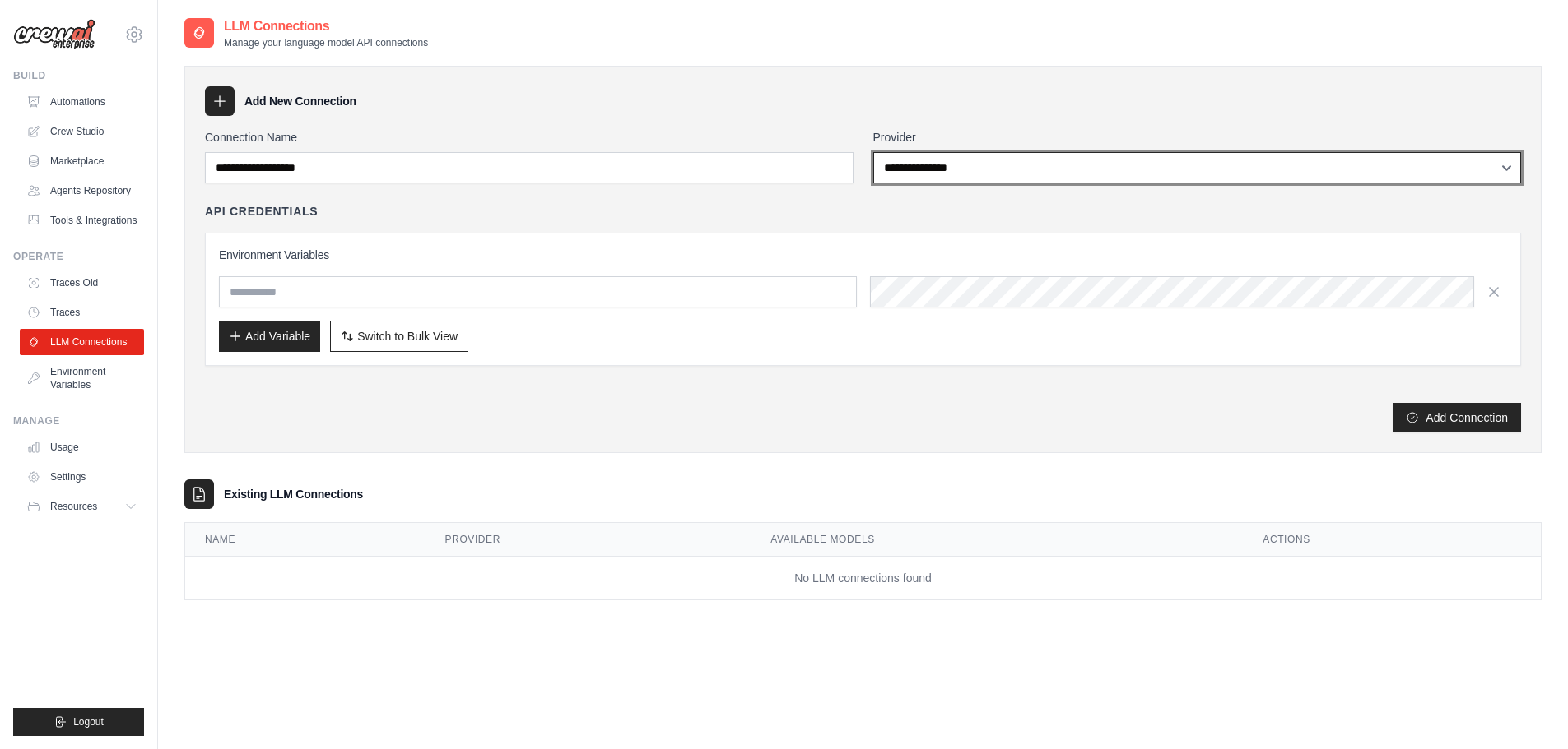
click at [930, 174] on select "**********" at bounding box center [1197, 168] width 649 height 32
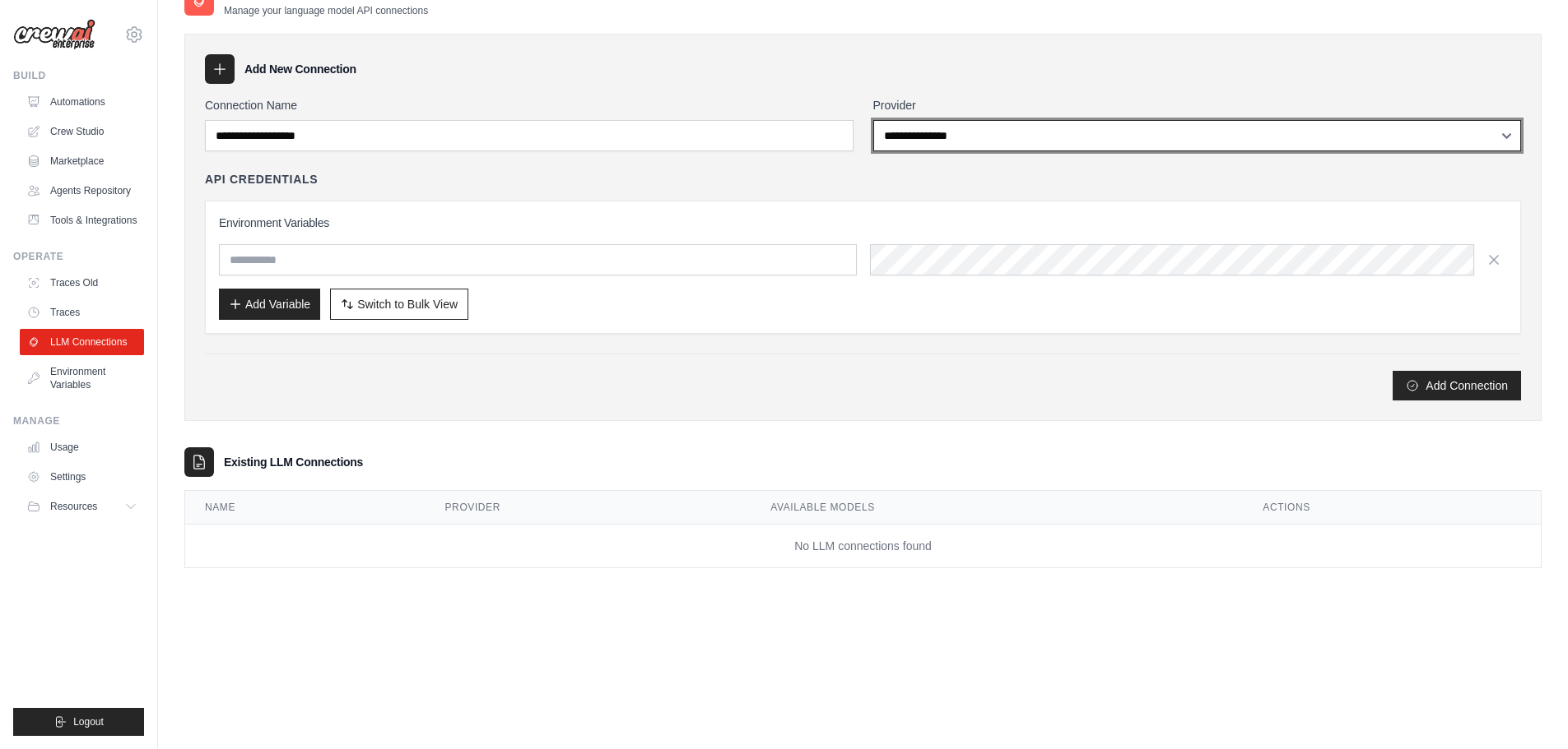
scroll to position [33, 0]
click at [953, 140] on select "**********" at bounding box center [1197, 135] width 649 height 32
select select "**********"
click at [873, 119] on select "**********" at bounding box center [1197, 135] width 649 height 32
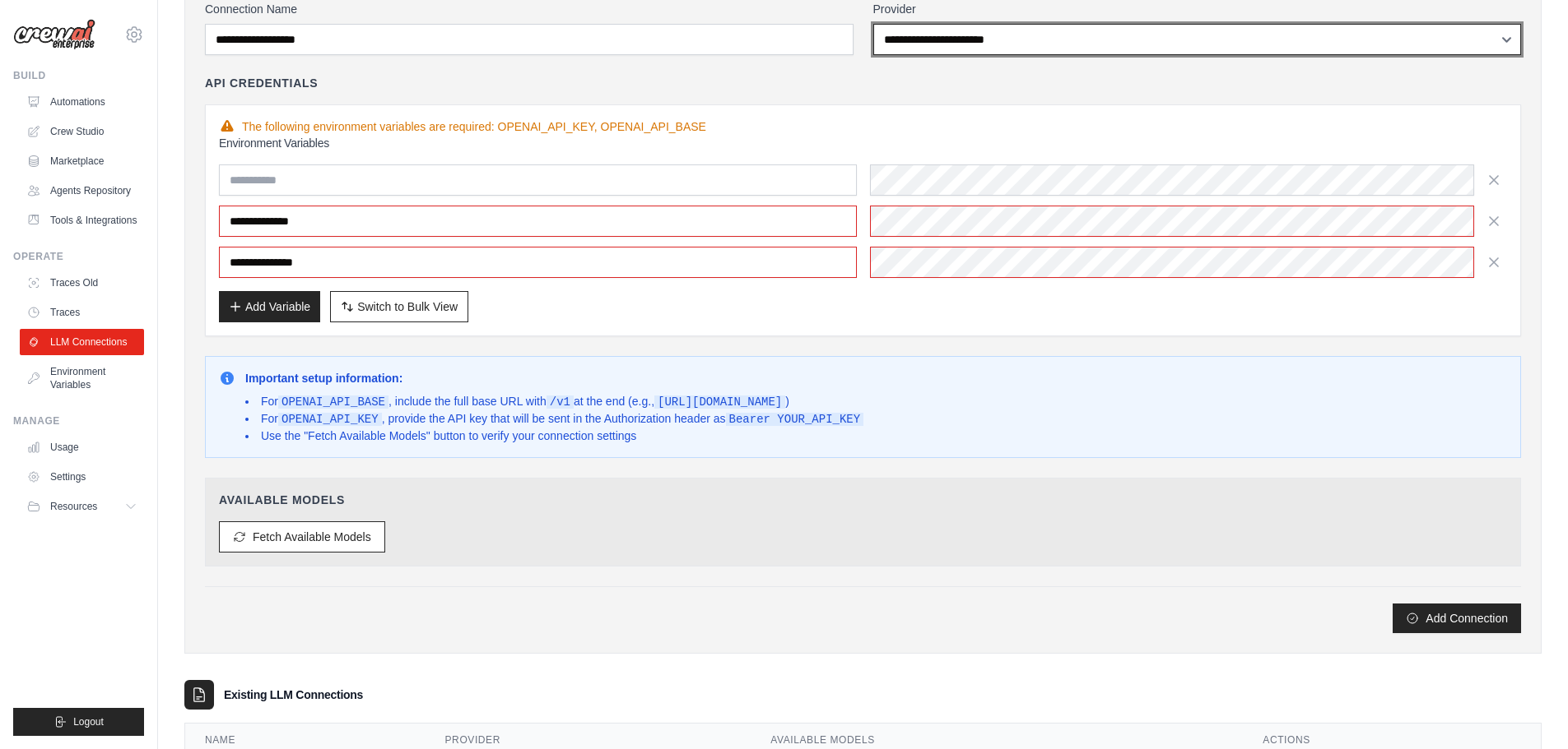
scroll to position [221, 0]
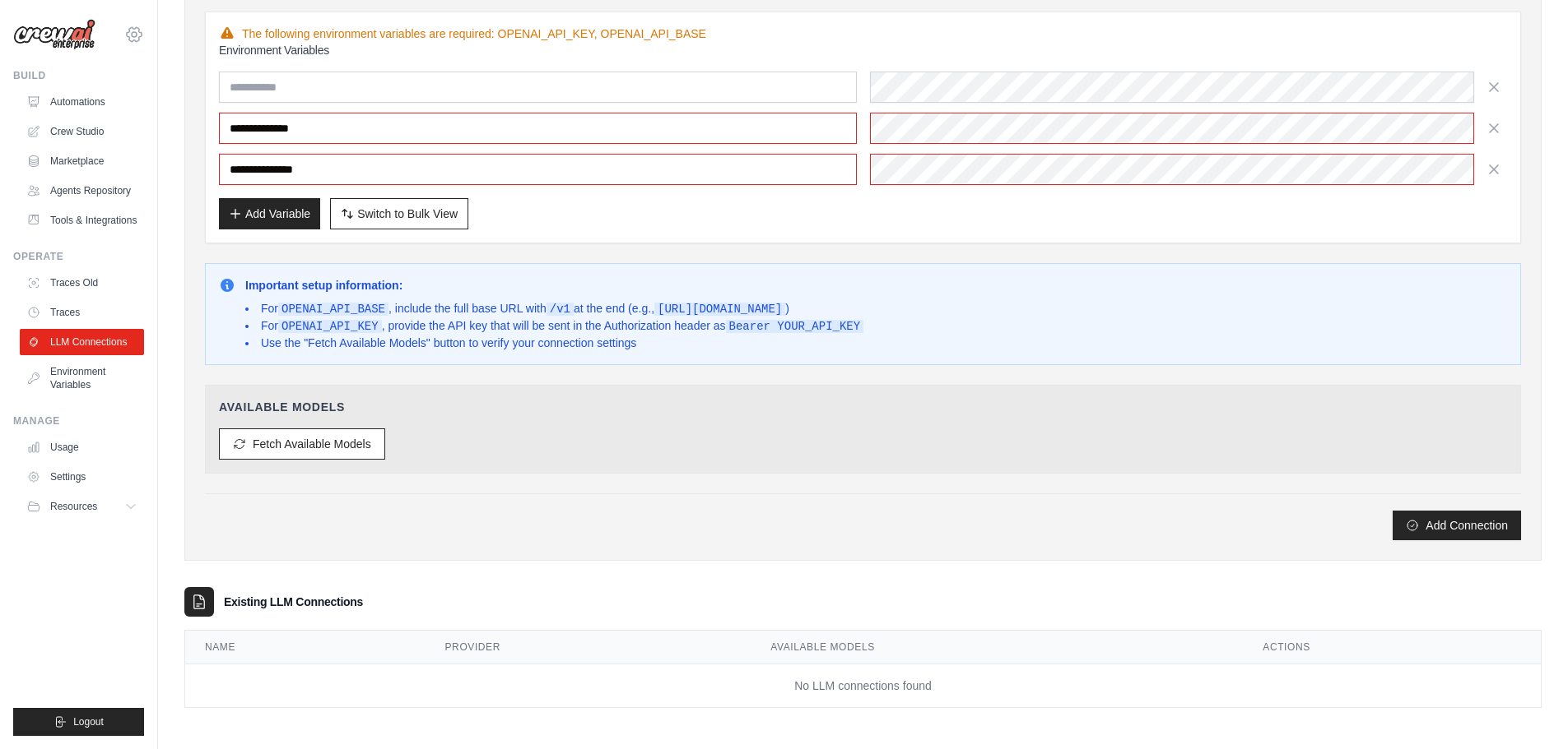
click at [134, 33] on icon at bounding box center [134, 34] width 20 height 20
click at [154, 108] on span "Settings" at bounding box center [204, 102] width 130 height 17
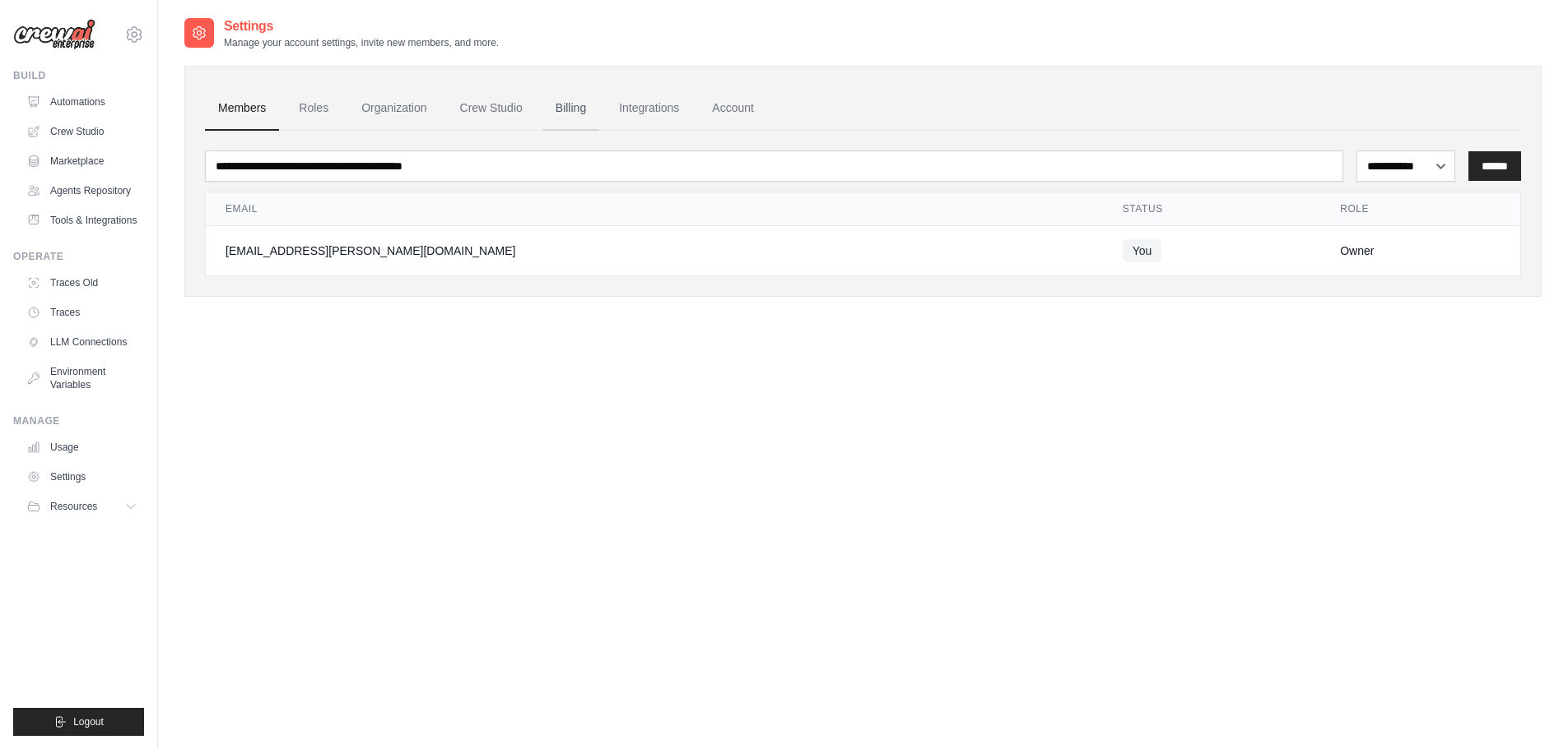
click at [558, 109] on link "Billing" at bounding box center [570, 108] width 57 height 45
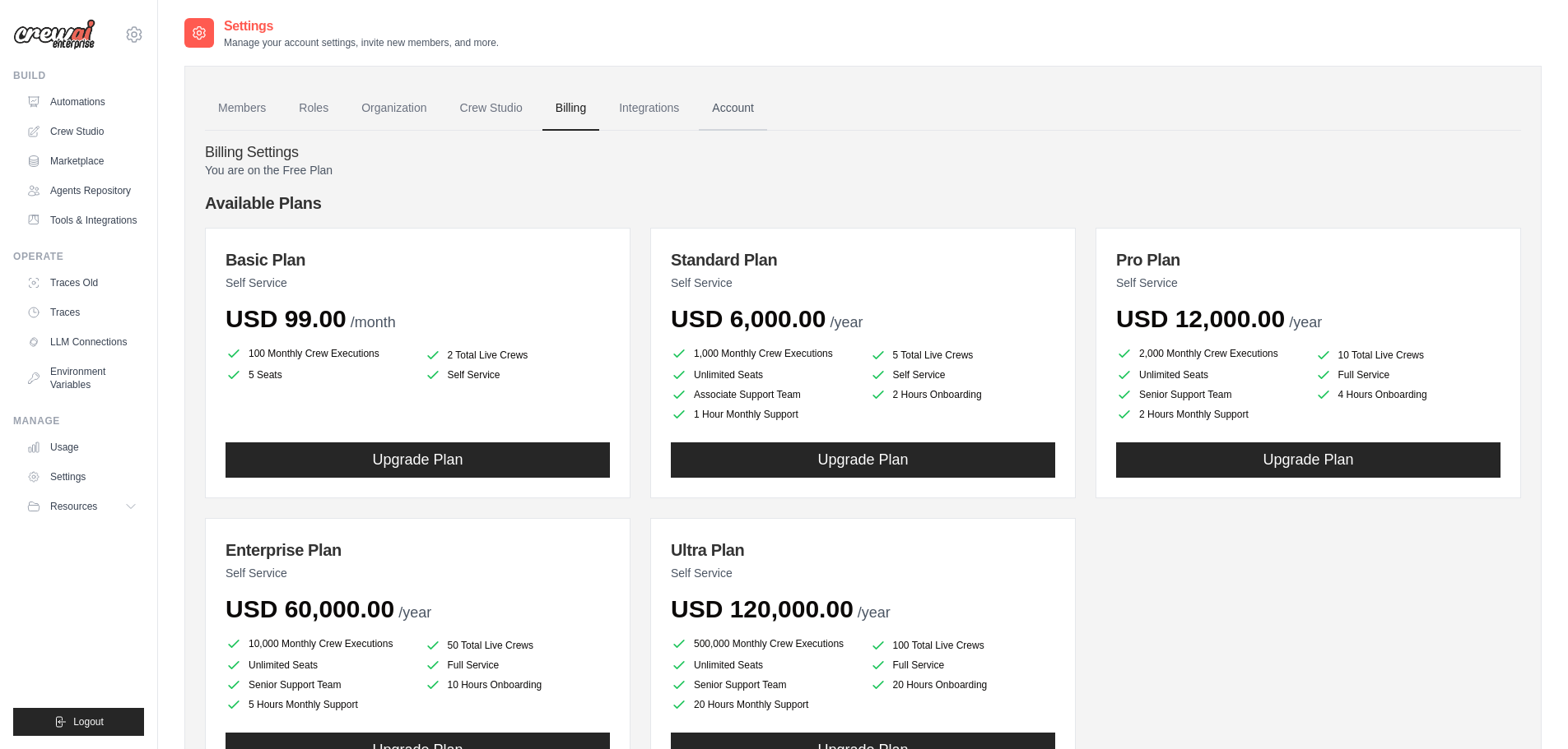
click at [754, 111] on link "Account" at bounding box center [733, 108] width 68 height 45
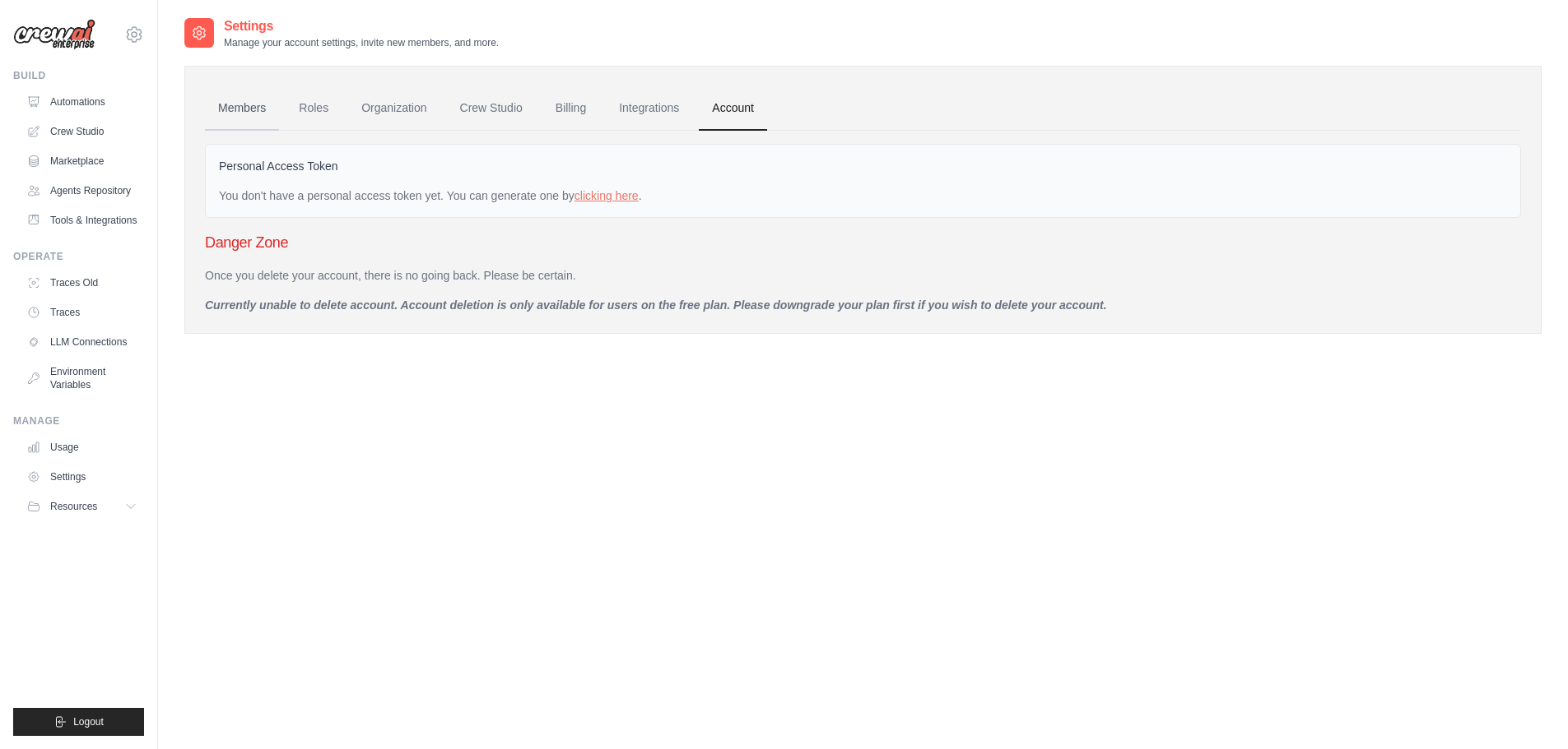
click at [245, 108] on link "Members" at bounding box center [242, 108] width 74 height 45
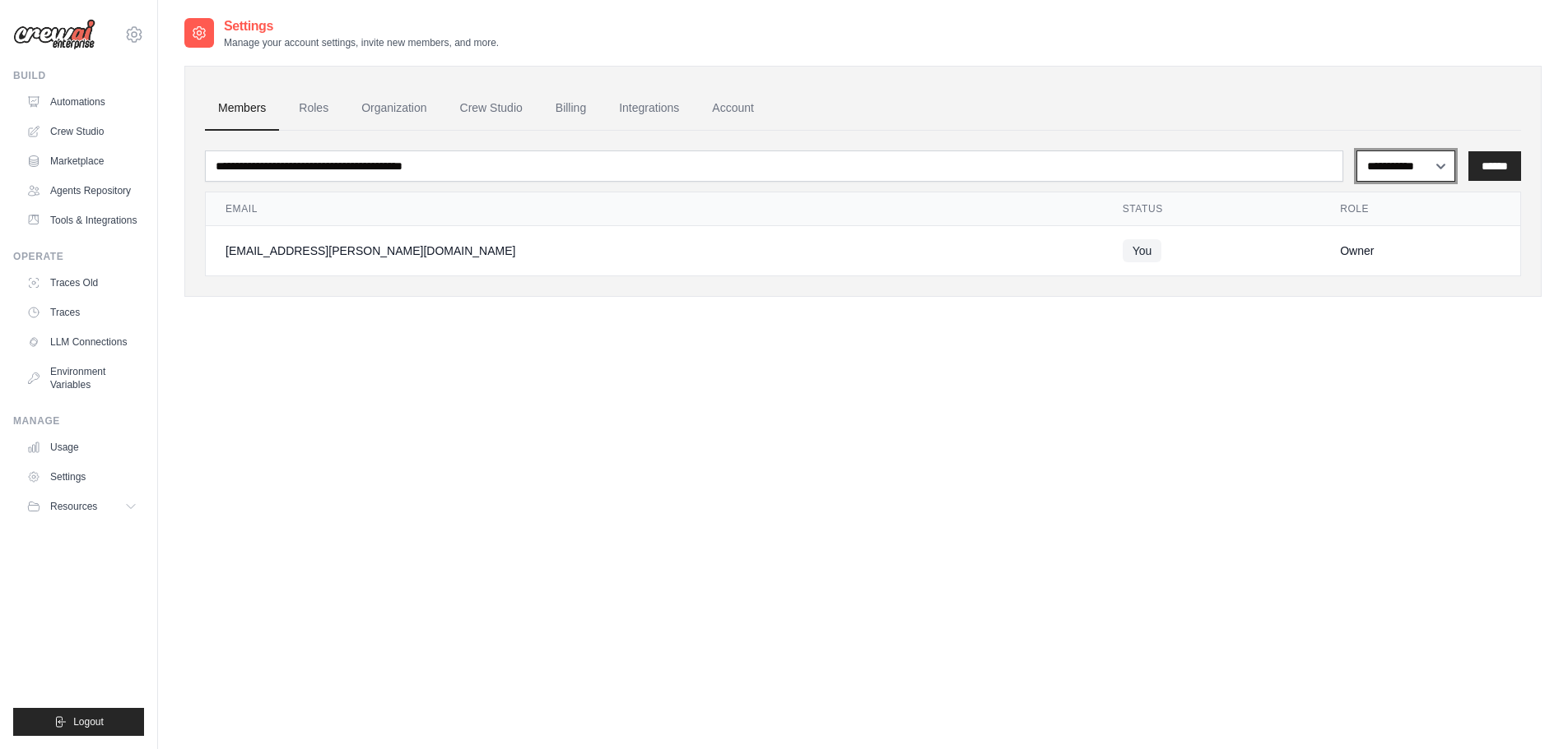
click at [1438, 169] on select "**********" at bounding box center [1406, 166] width 100 height 32
click at [749, 110] on link "Account" at bounding box center [733, 108] width 68 height 45
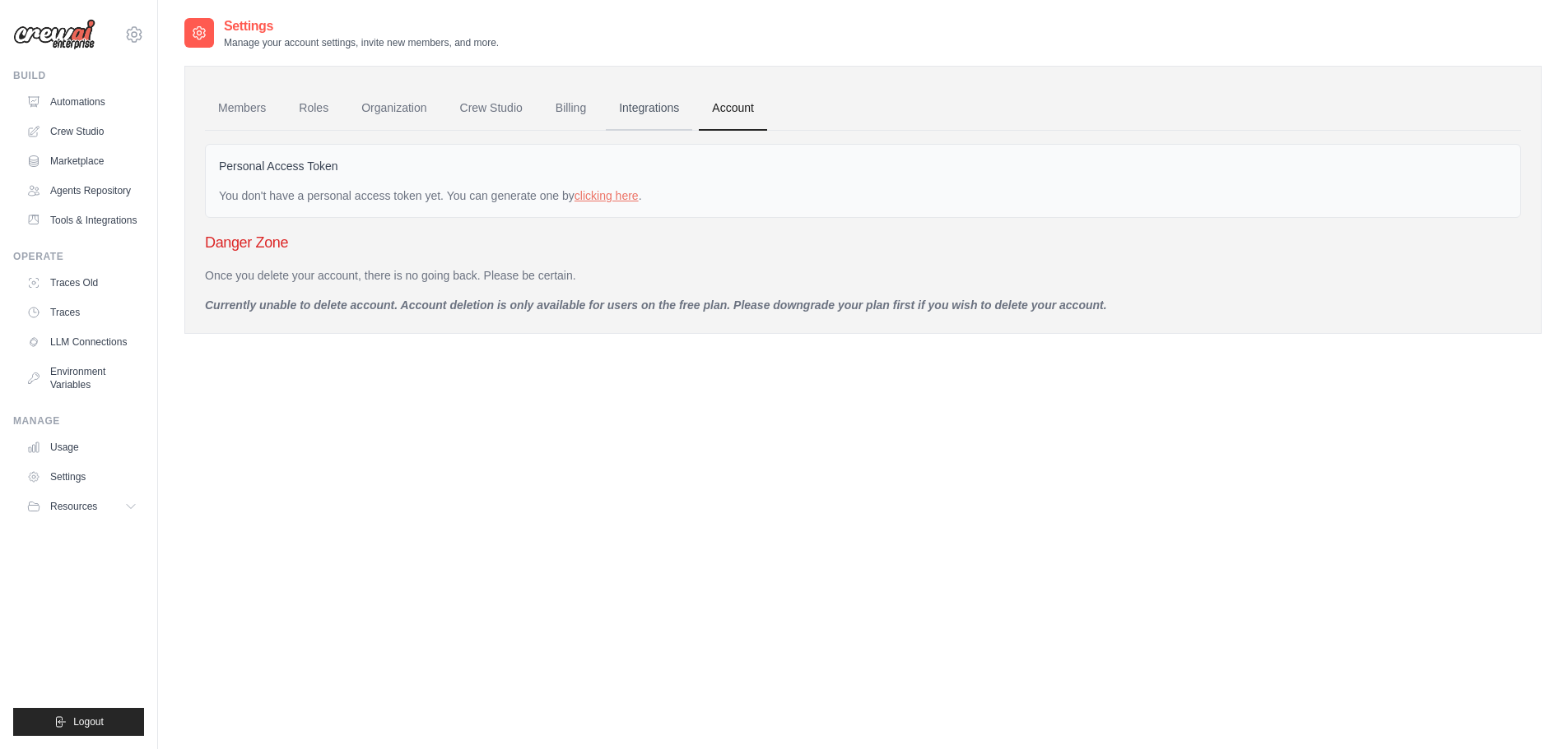
click at [652, 111] on link "Integrations" at bounding box center [649, 108] width 87 height 45
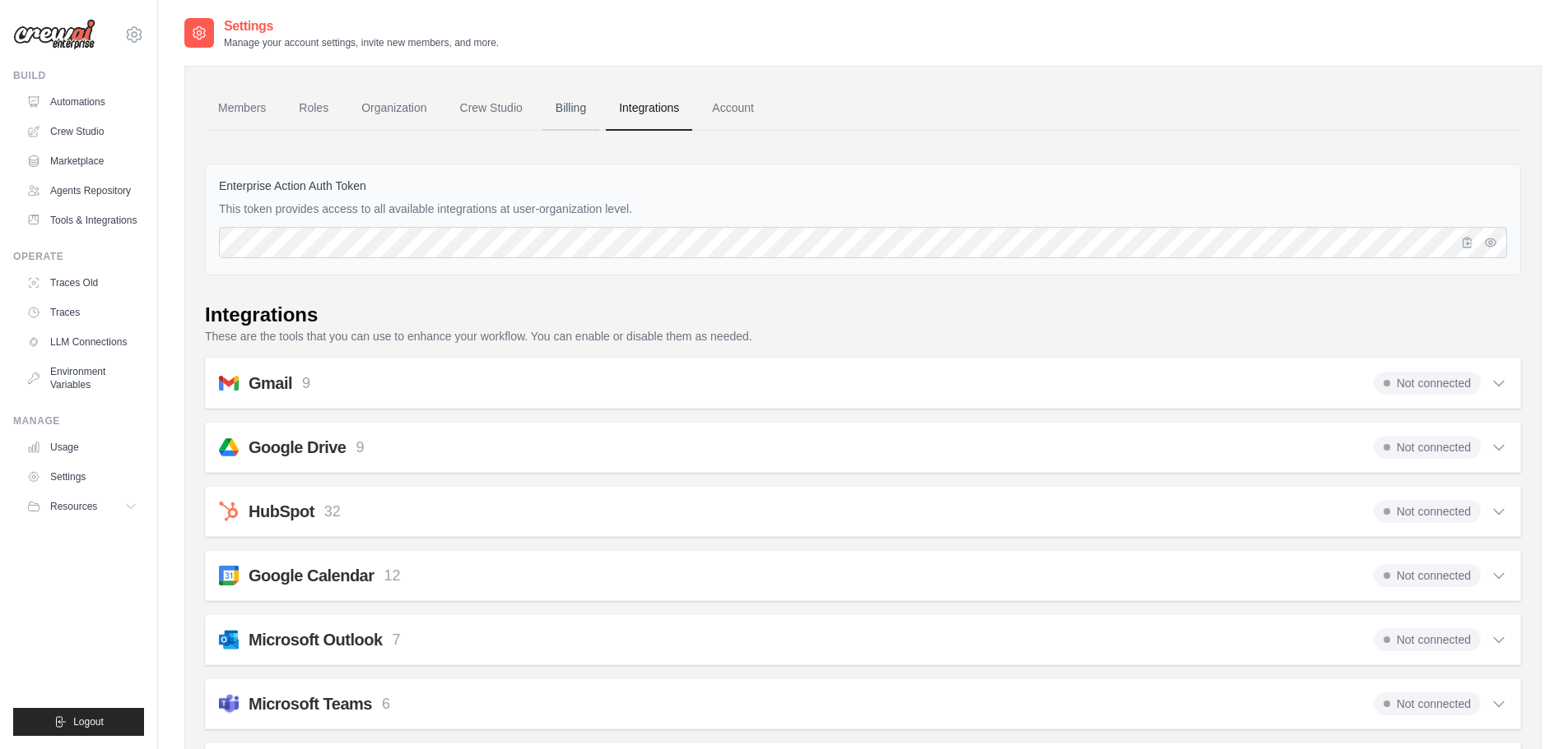
click at [569, 114] on link "Billing" at bounding box center [570, 108] width 57 height 45
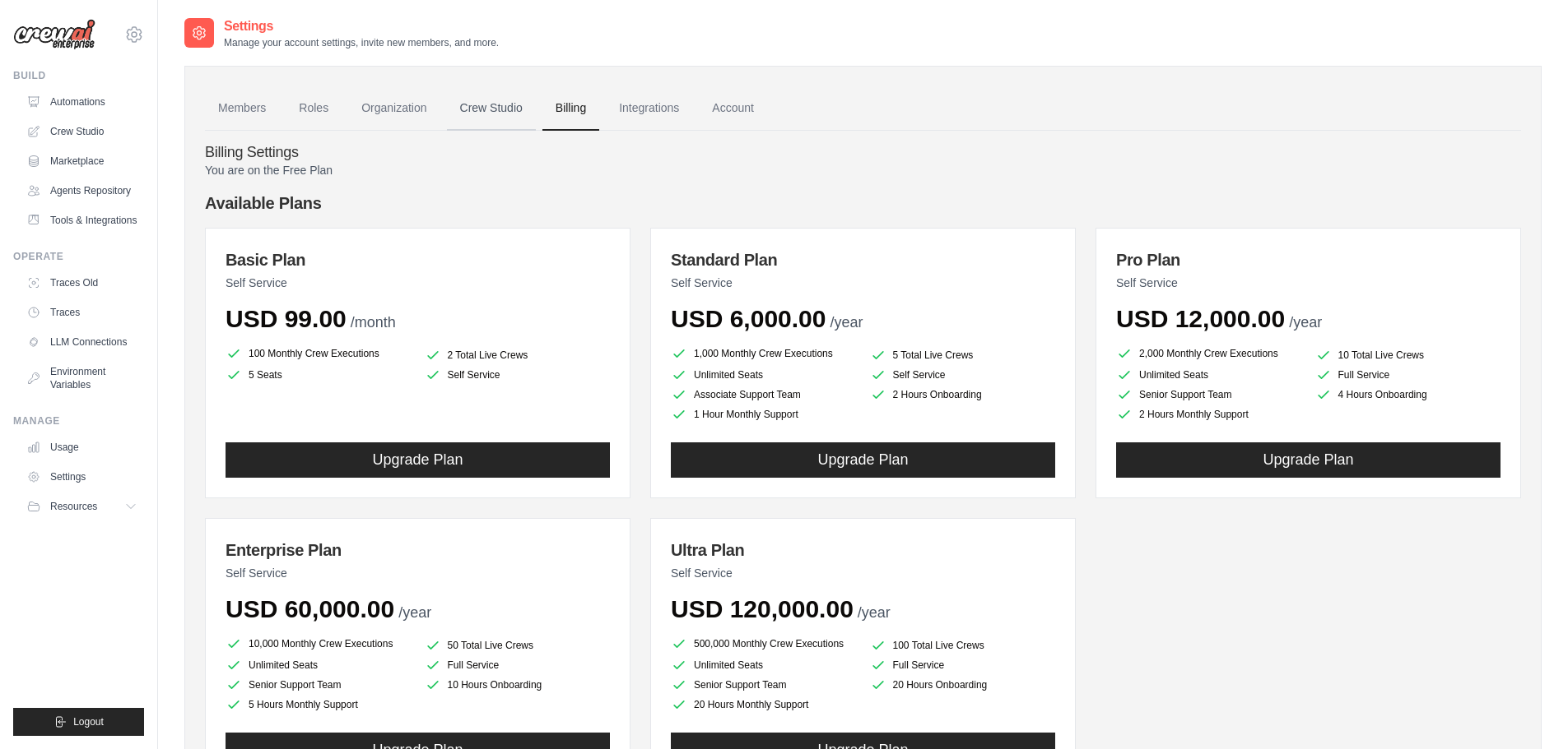
click at [496, 113] on link "Crew Studio" at bounding box center [491, 108] width 89 height 45
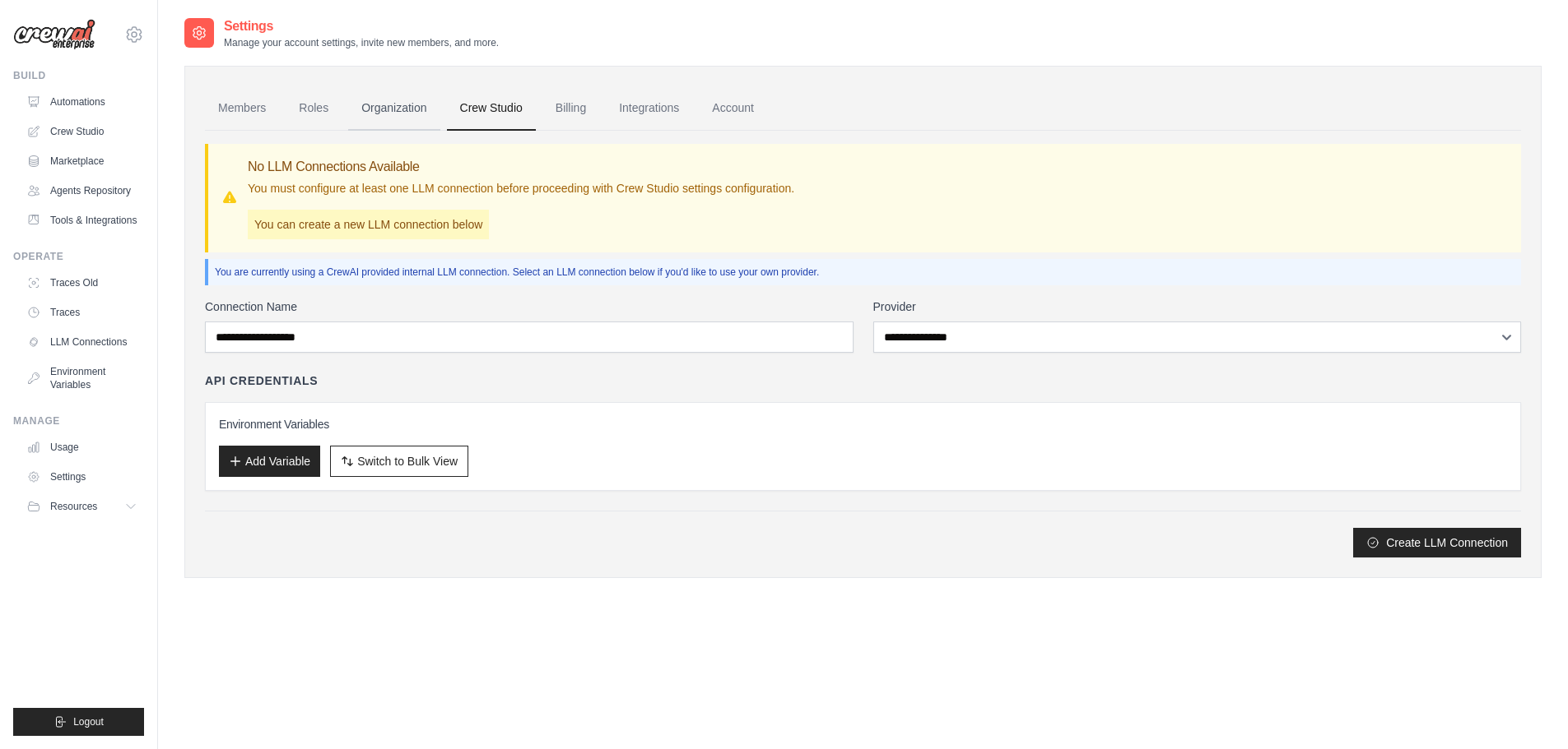
click at [397, 103] on link "Organization" at bounding box center [394, 108] width 91 height 45
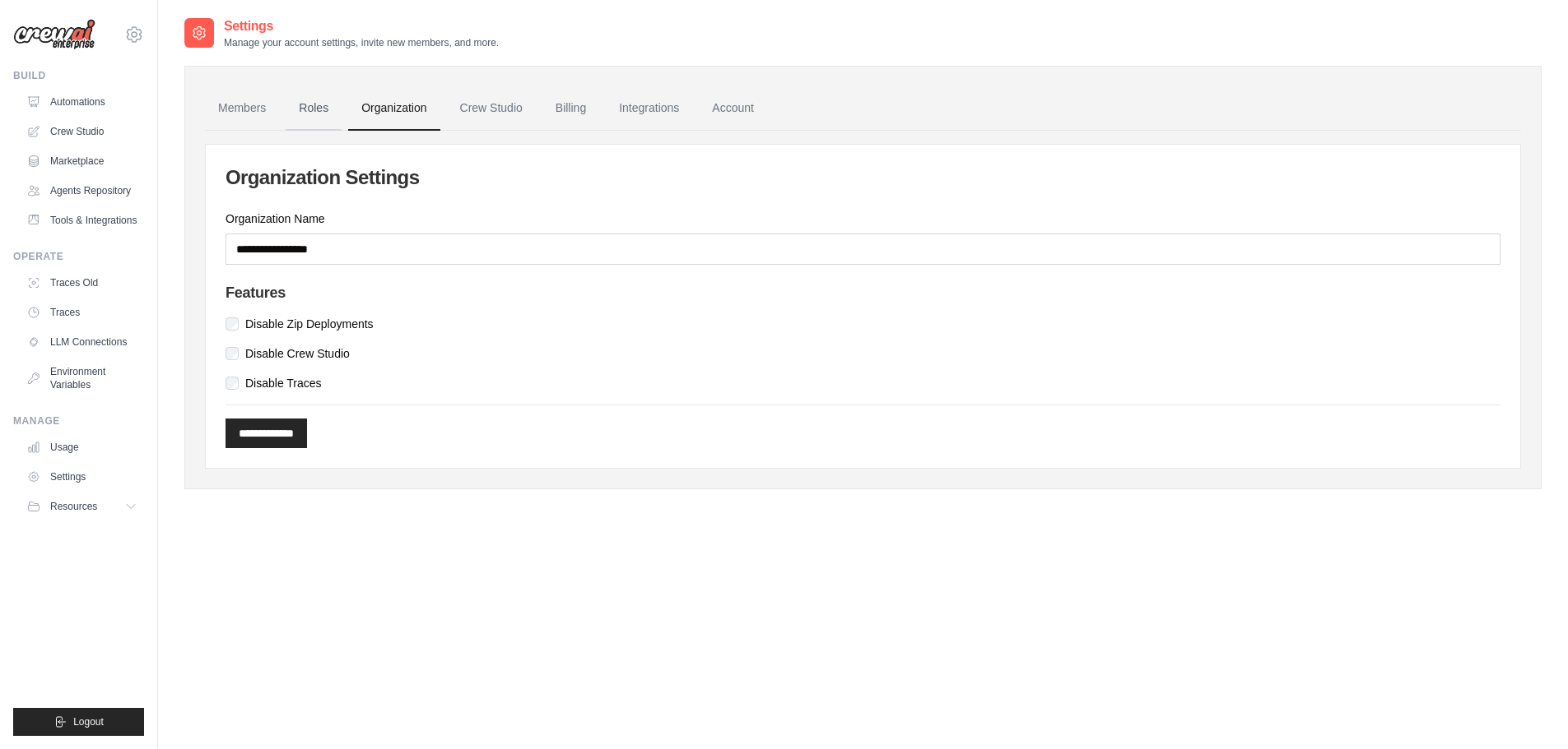
click at [324, 108] on link "Roles" at bounding box center [313, 108] width 56 height 45
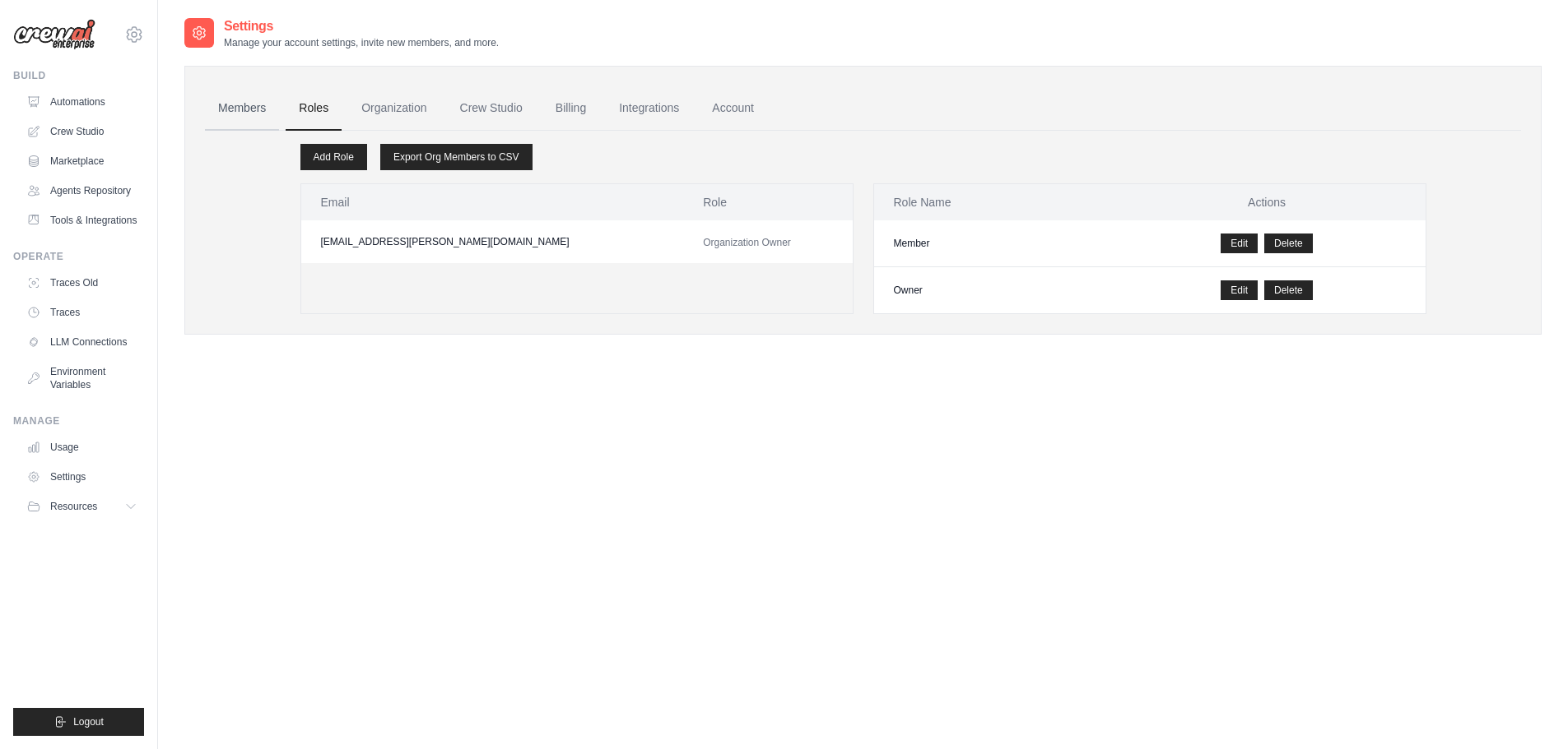
click at [243, 114] on link "Members" at bounding box center [242, 108] width 74 height 45
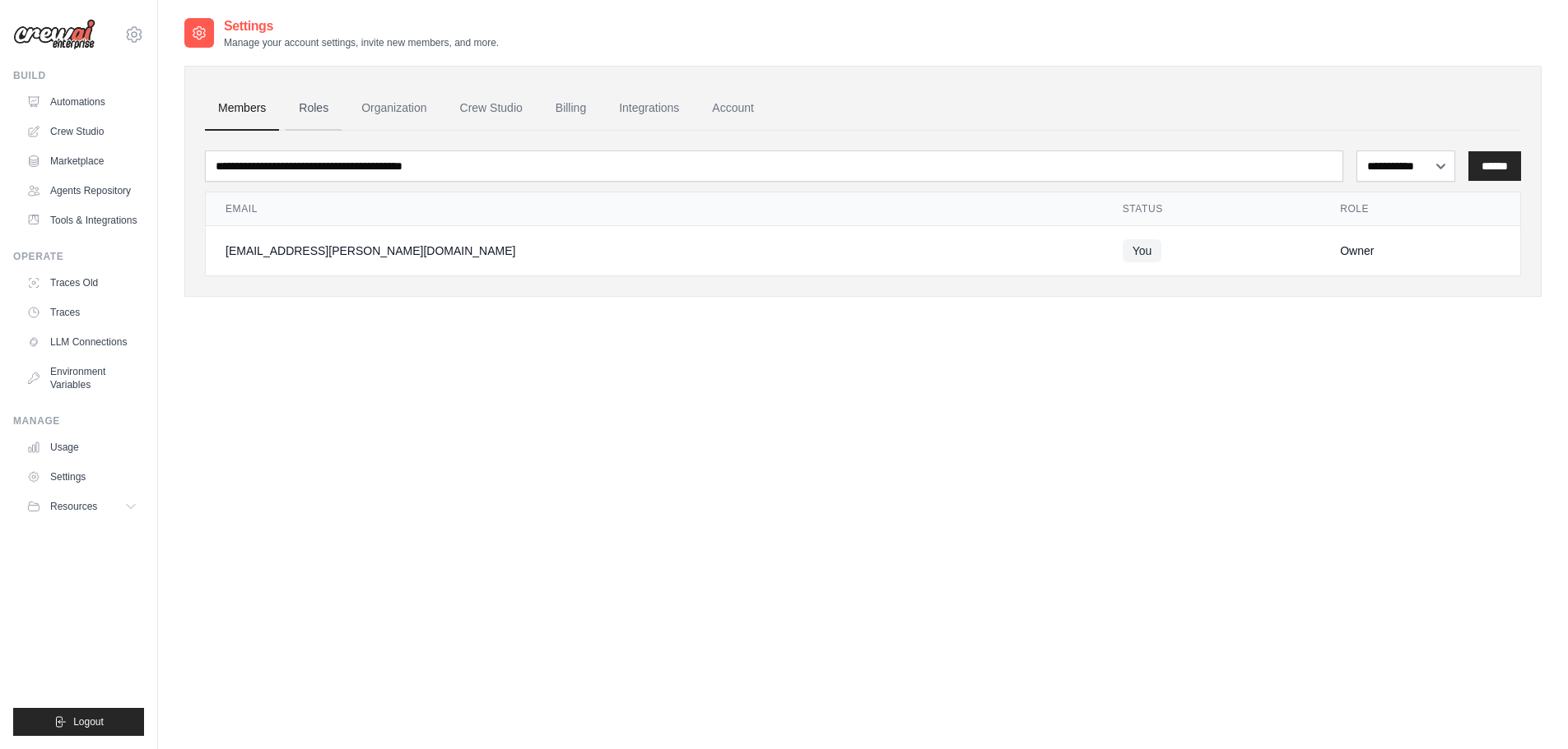
click at [327, 111] on link "Roles" at bounding box center [313, 108] width 56 height 45
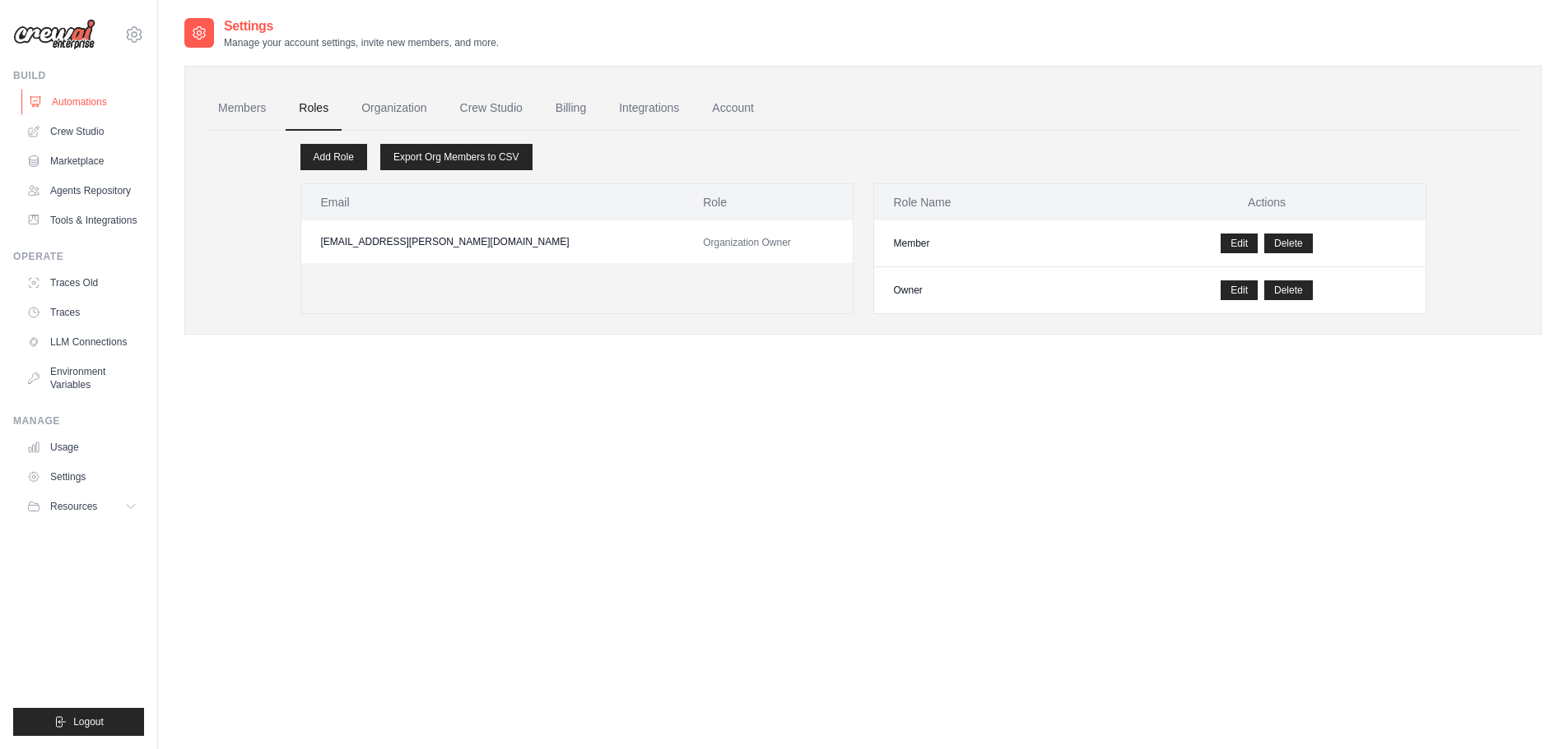
click at [62, 101] on link "Automations" at bounding box center [83, 102] width 124 height 26
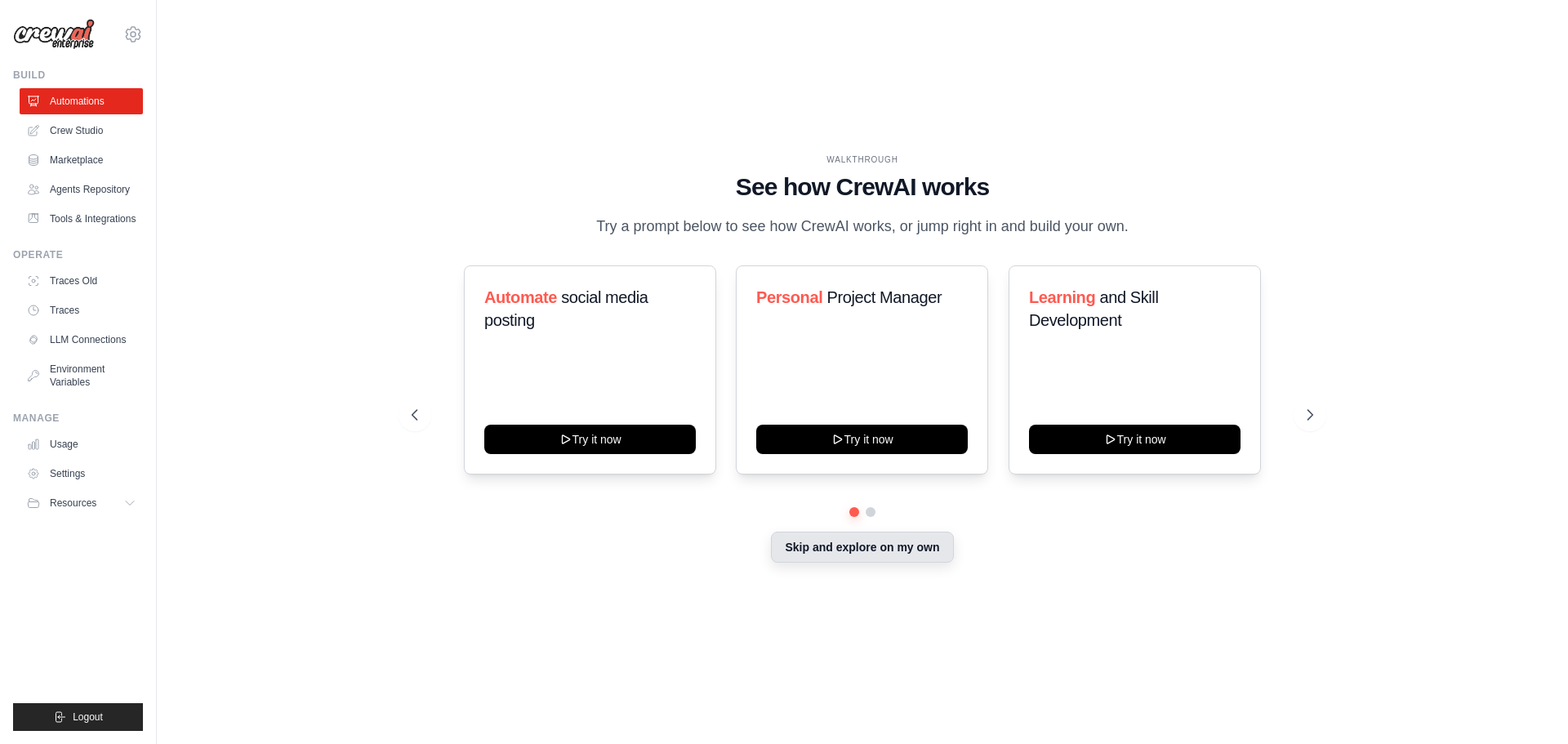
click at [869, 548] on button "Skip and explore on my own" at bounding box center [862, 548] width 182 height 31
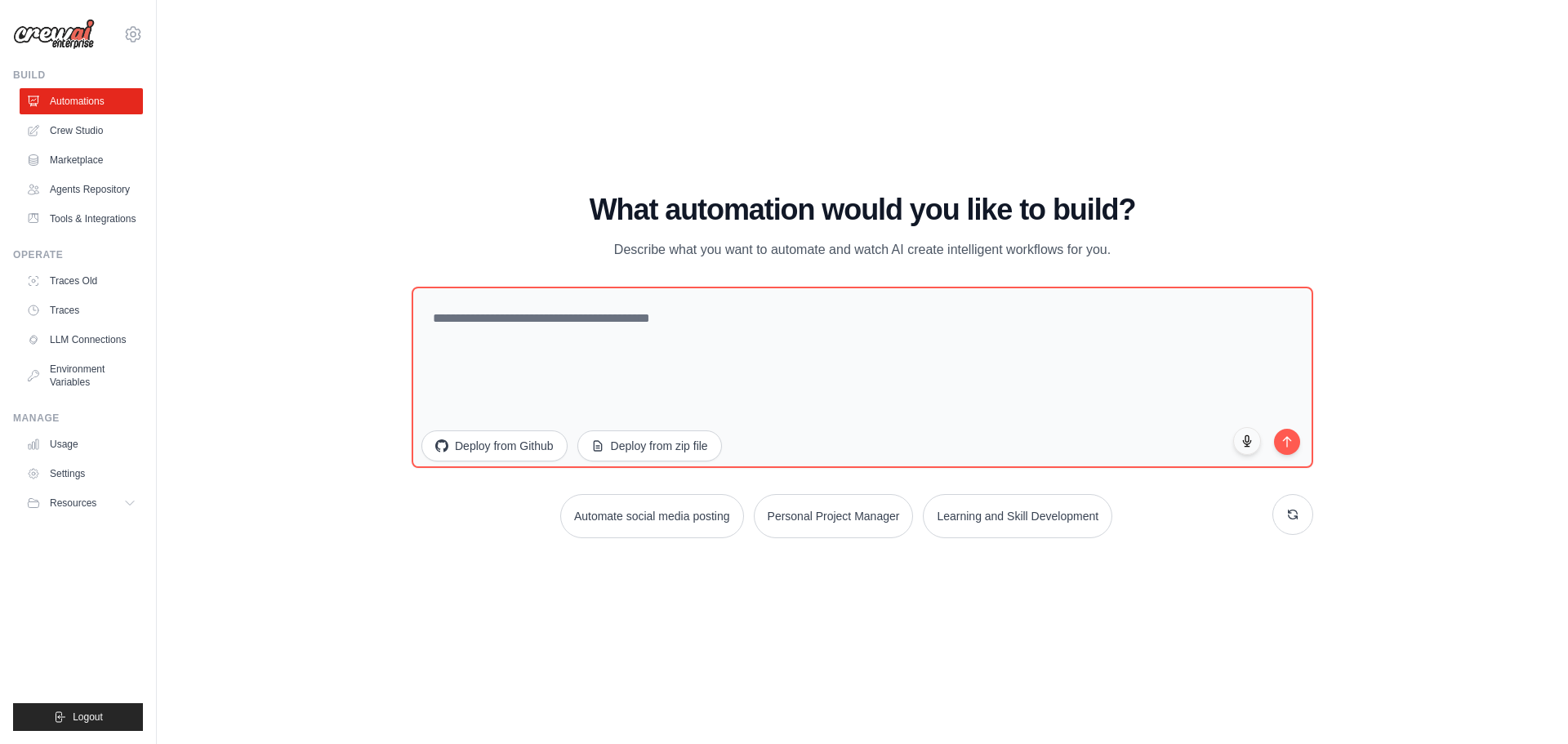
click at [1202, 284] on div "What automation would you like to build? Describe what you want to automate and…" at bounding box center [863, 366] width 902 height 345
click at [272, 64] on div "WALKTHROUGH See how [PERSON_NAME] works Try a prompt below to see how [PERSON_N…" at bounding box center [863, 372] width 1359 height 712
